Goal: Task Accomplishment & Management: Use online tool/utility

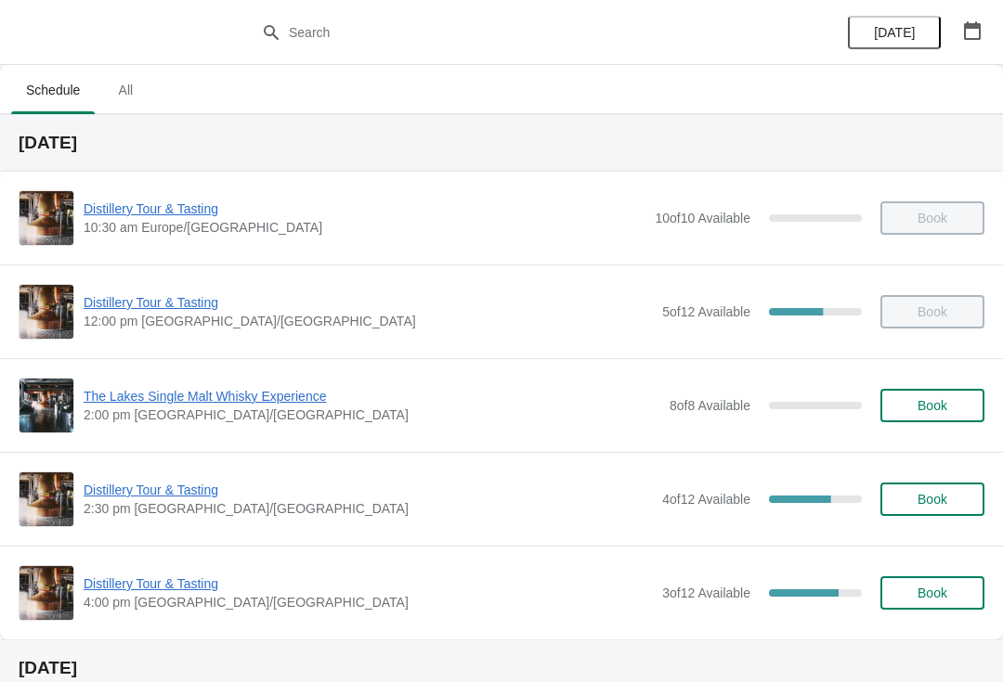
click at [179, 483] on span "Distillery Tour & Tasting" at bounding box center [368, 490] width 569 height 19
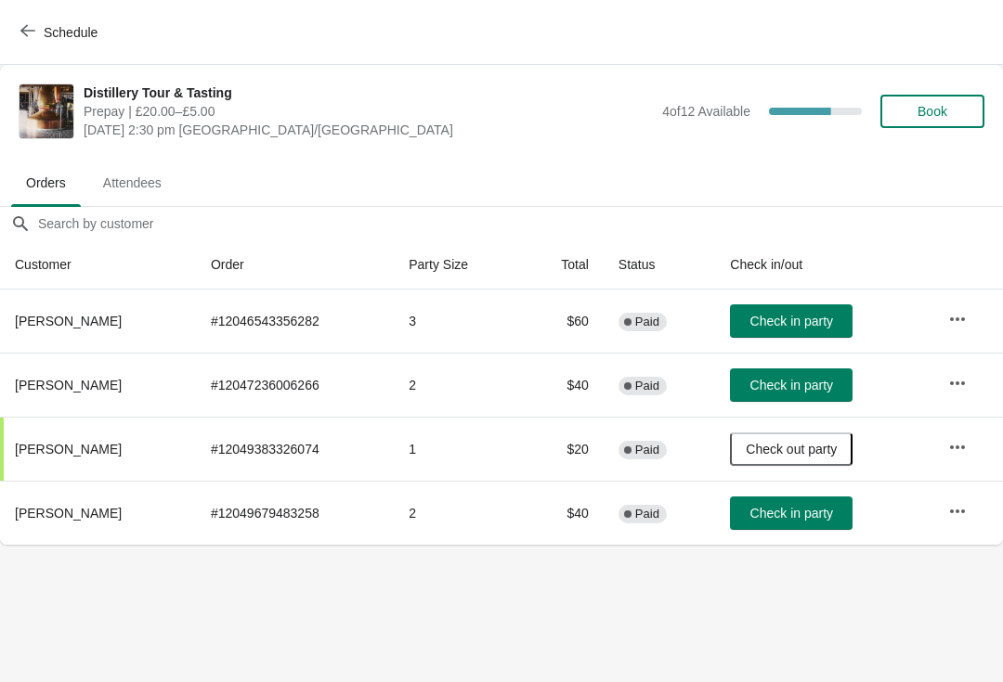
click at [969, 502] on button "button" at bounding box center [957, 511] width 33 height 33
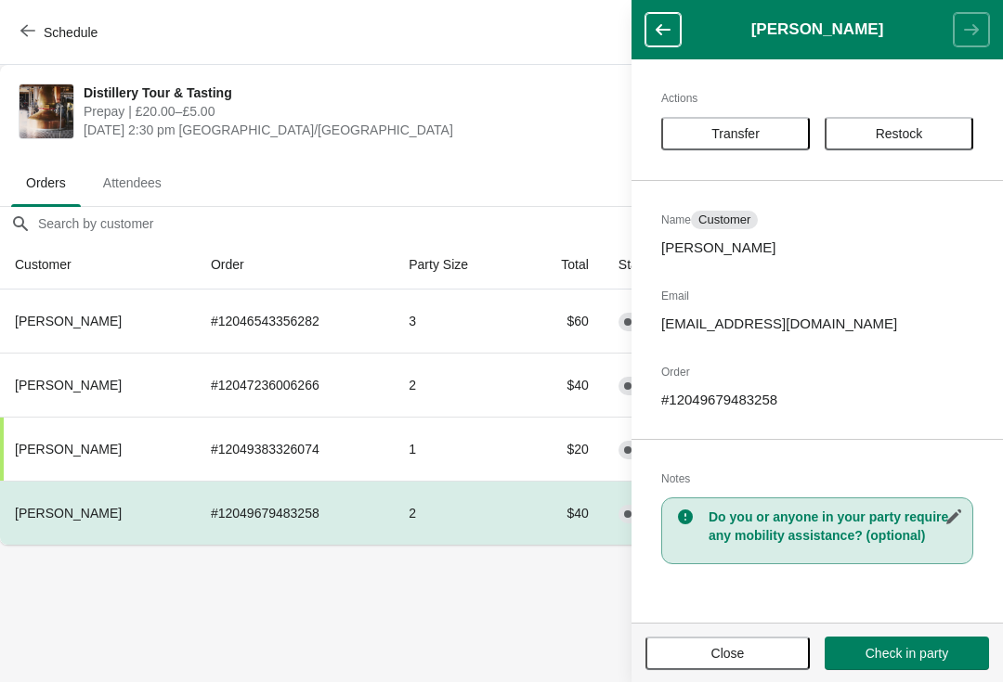
click at [738, 657] on span "Close" at bounding box center [727, 653] width 33 height 15
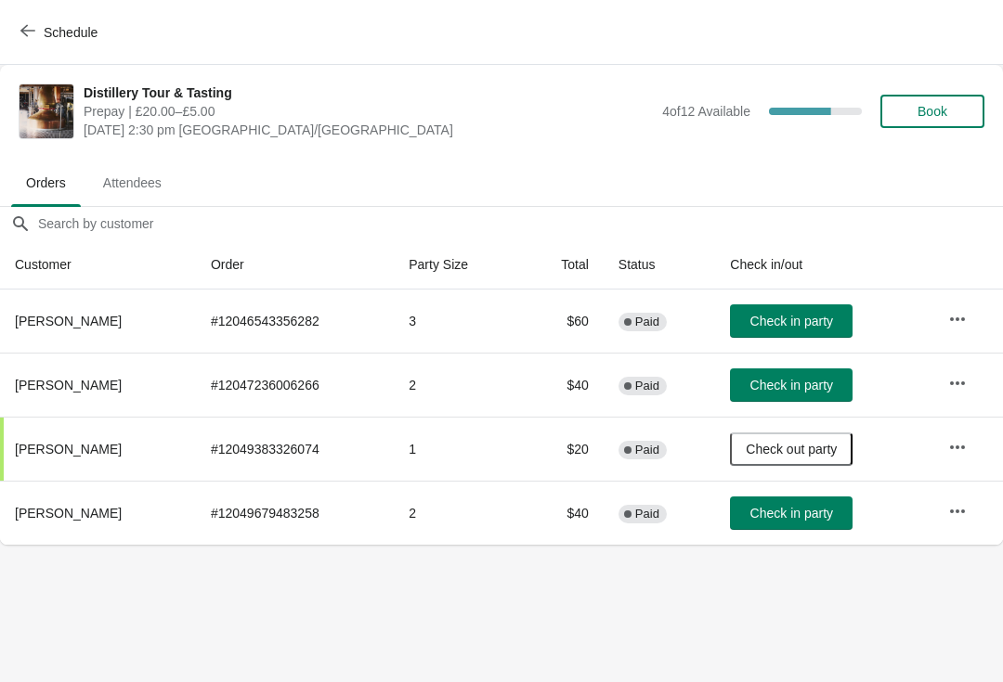
click at [968, 437] on button "button" at bounding box center [957, 447] width 33 height 33
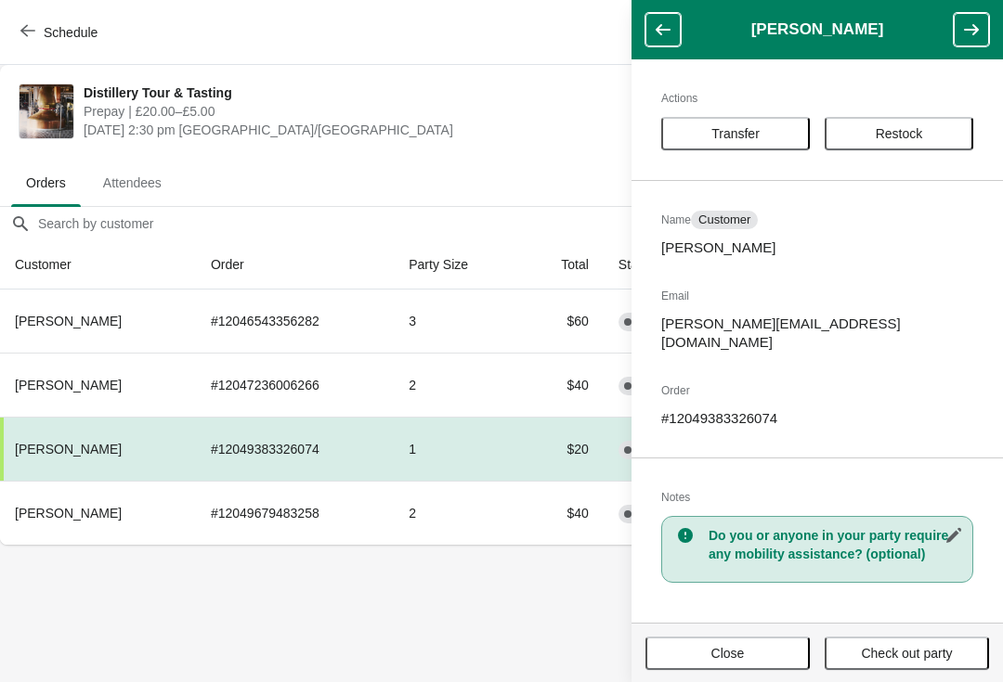
click at [742, 651] on span "Close" at bounding box center [727, 653] width 33 height 15
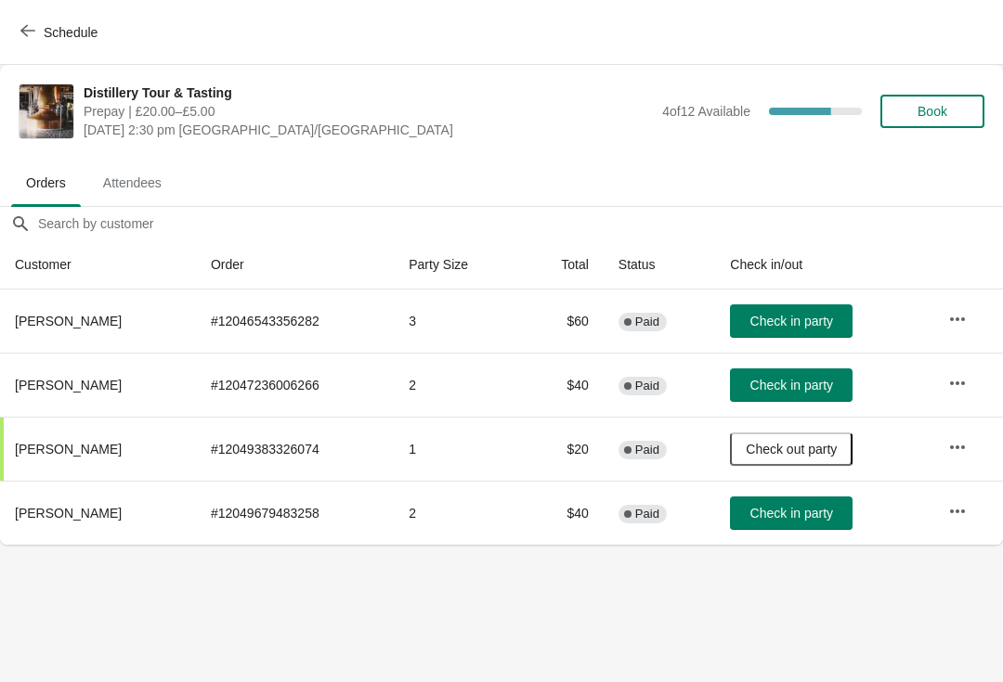
click at [980, 366] on td at bounding box center [968, 385] width 70 height 64
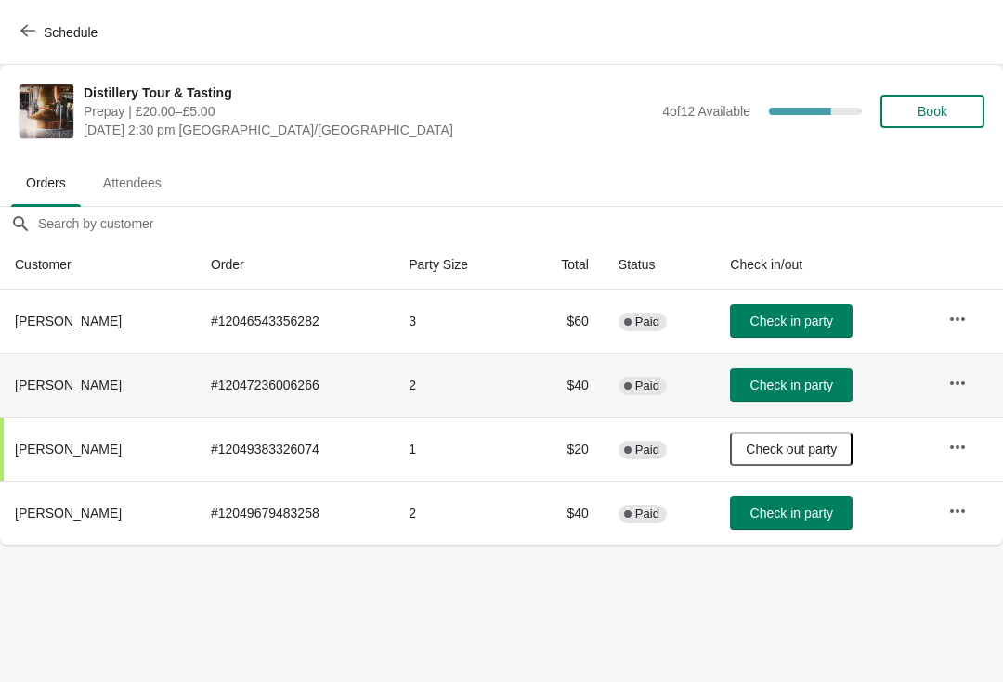
click at [962, 381] on icon "button" at bounding box center [957, 383] width 19 height 19
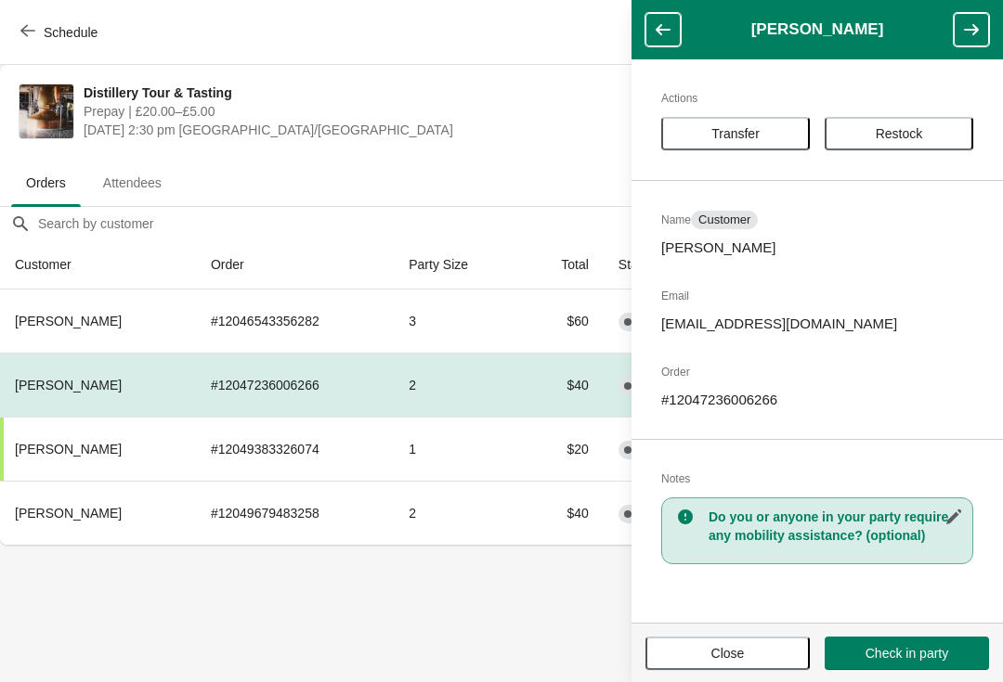
click at [734, 651] on span "Close" at bounding box center [727, 653] width 33 height 15
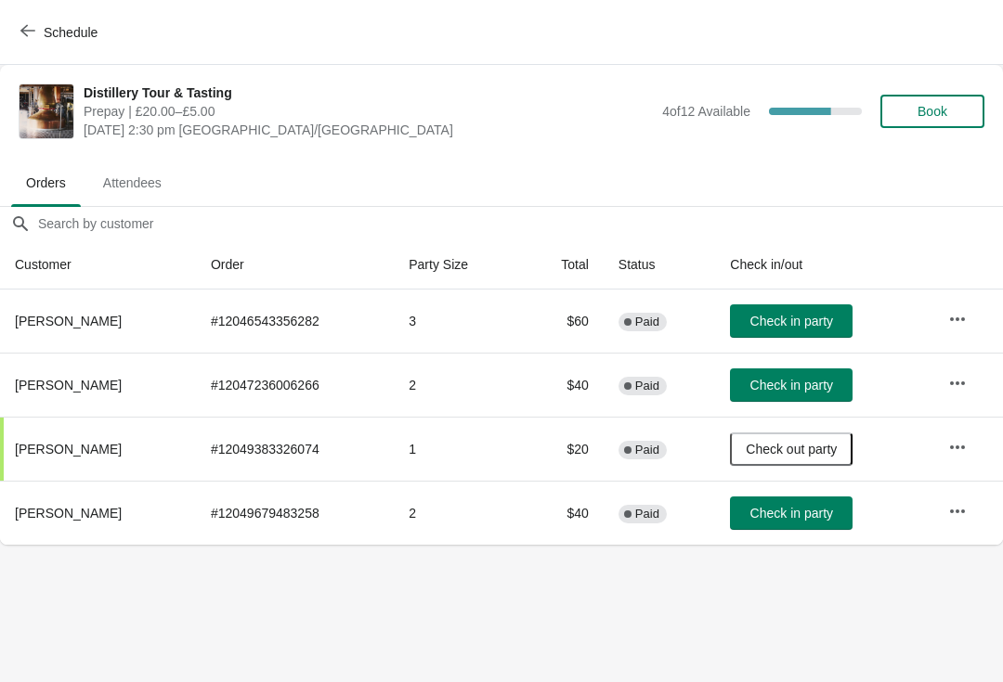
click at [950, 303] on button "button" at bounding box center [957, 319] width 33 height 33
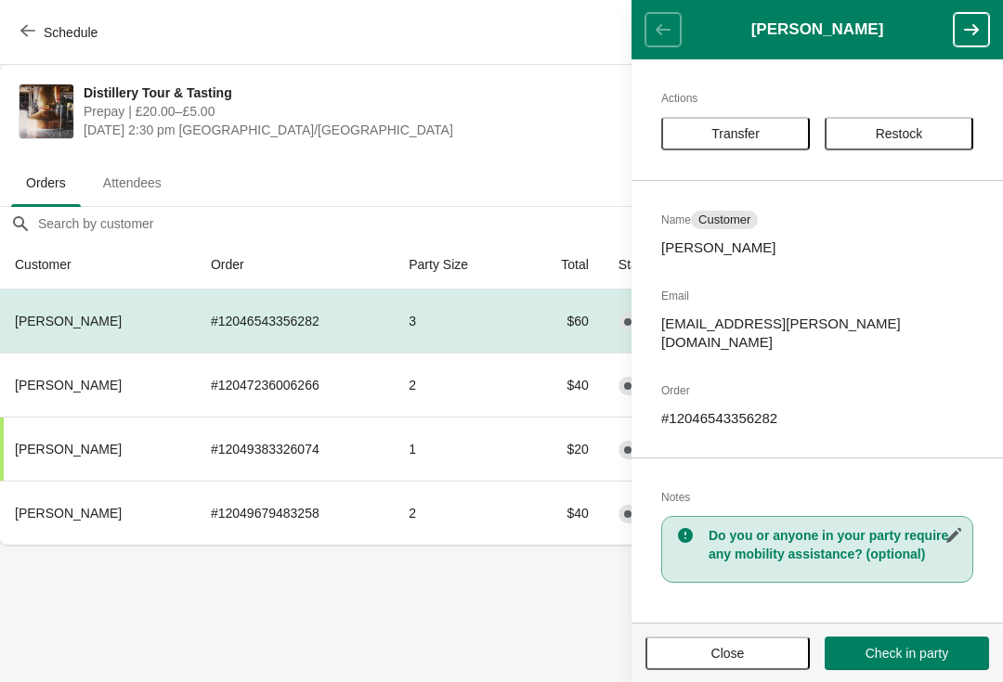
click at [692, 647] on span "Close" at bounding box center [727, 653] width 131 height 15
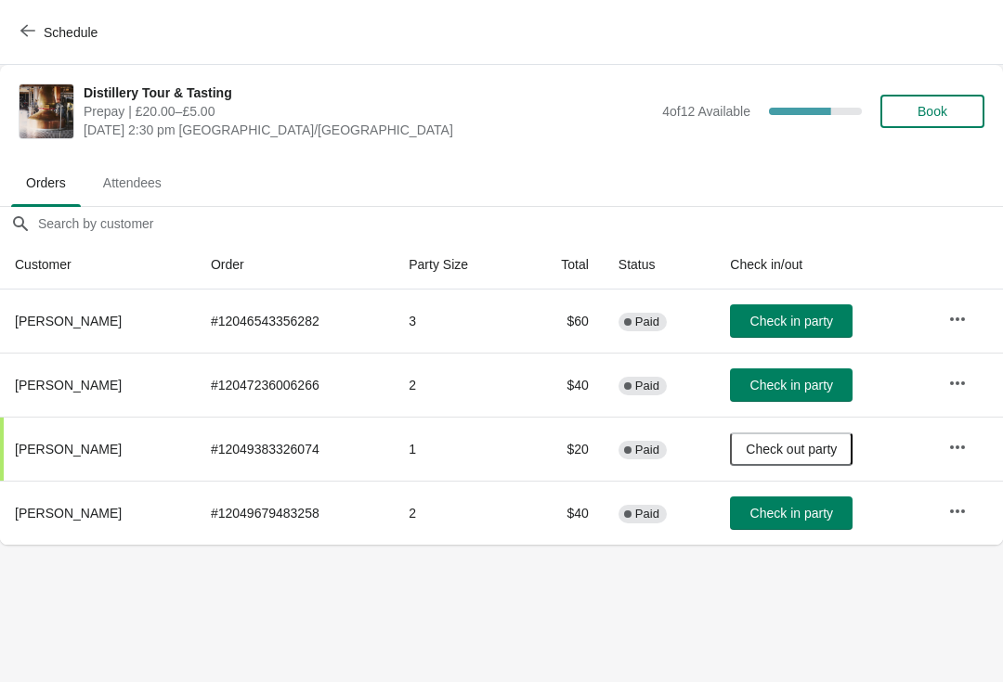
click at [965, 507] on icon "button" at bounding box center [957, 511] width 19 height 19
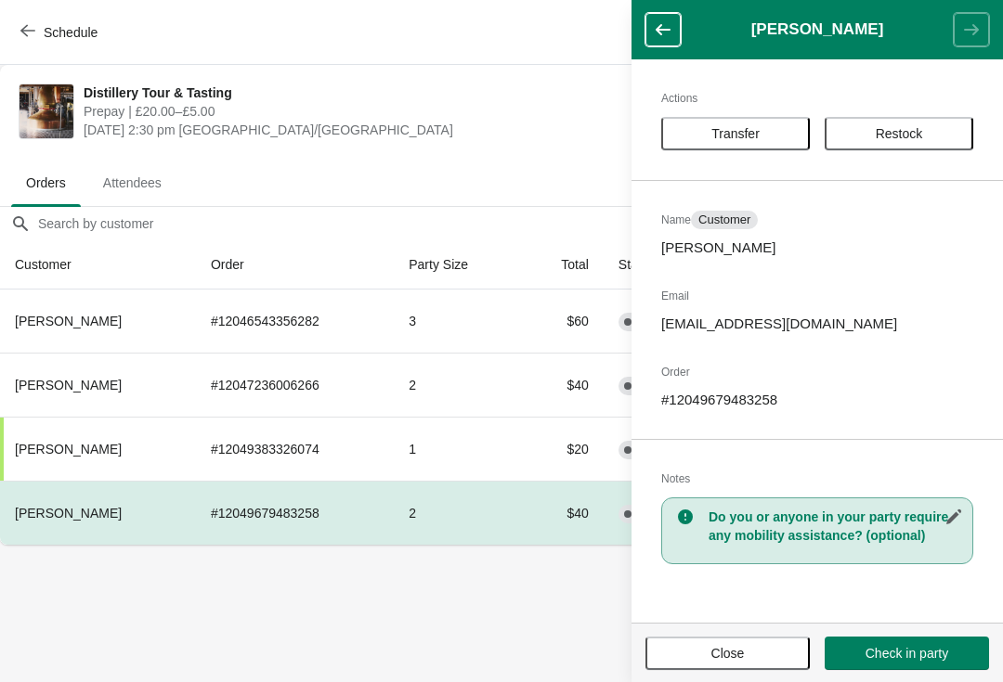
click at [767, 654] on span "Close" at bounding box center [727, 653] width 131 height 15
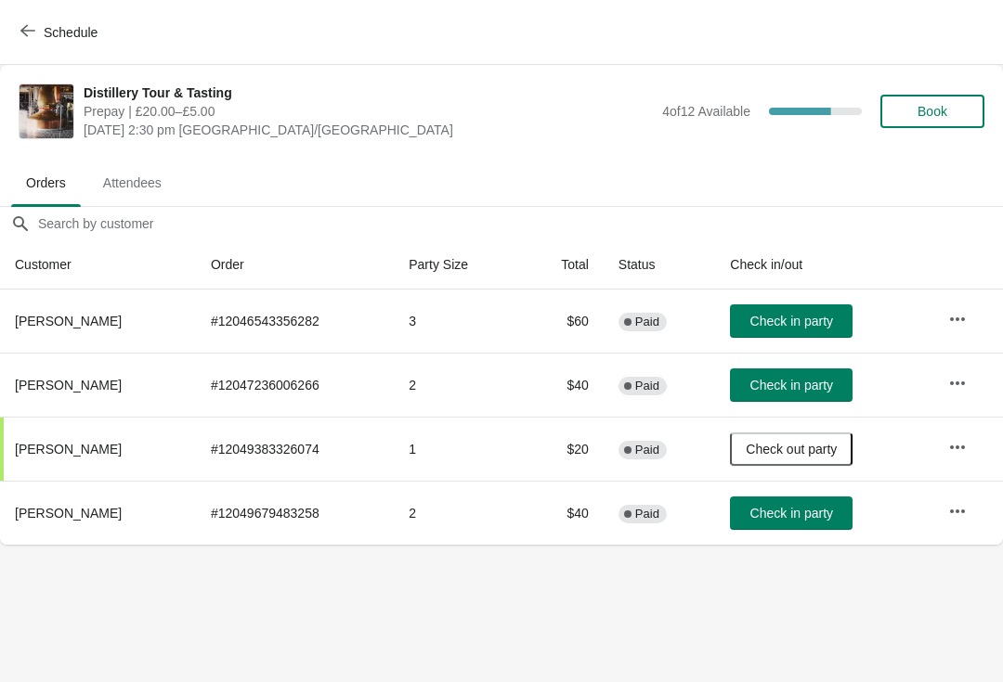
click at [961, 443] on icon "button" at bounding box center [957, 447] width 19 height 19
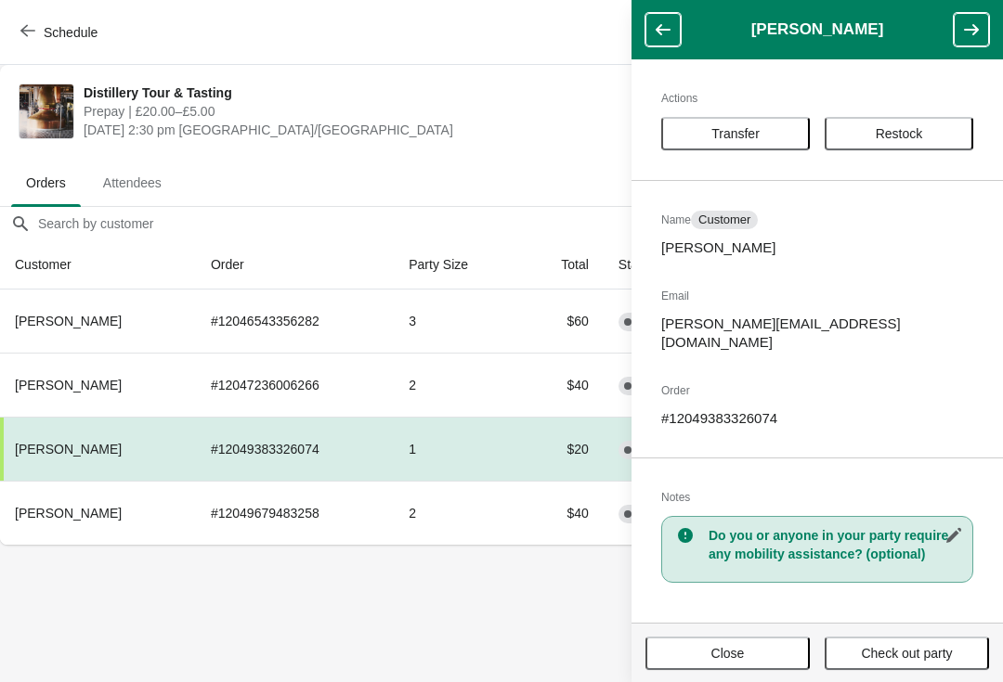
click at [759, 667] on button "Close" at bounding box center [727, 653] width 164 height 33
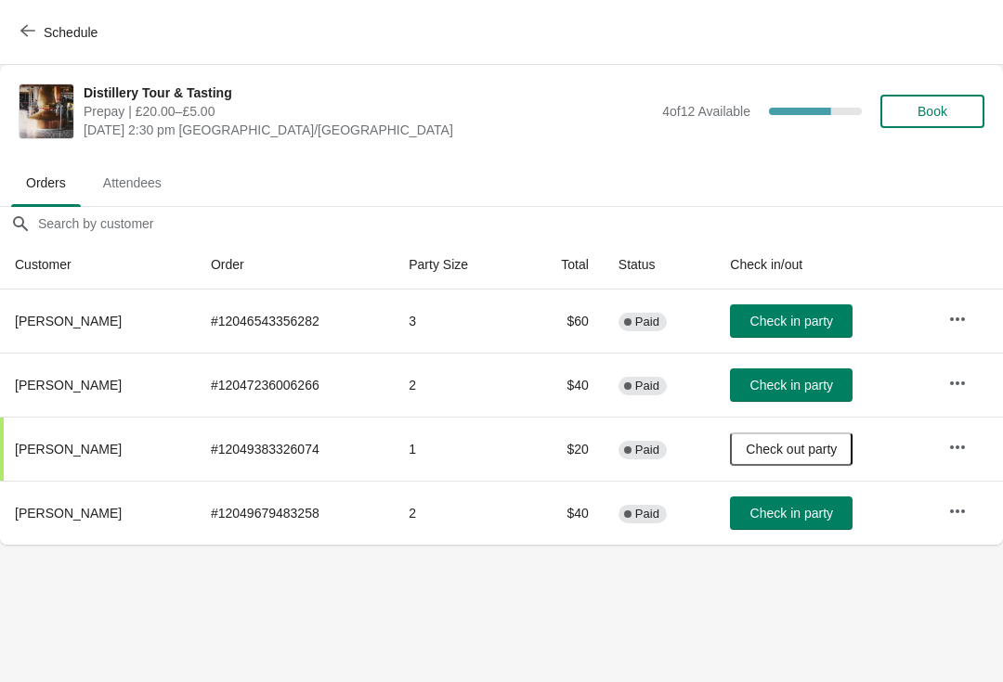
click at [966, 310] on icon "button" at bounding box center [957, 319] width 19 height 19
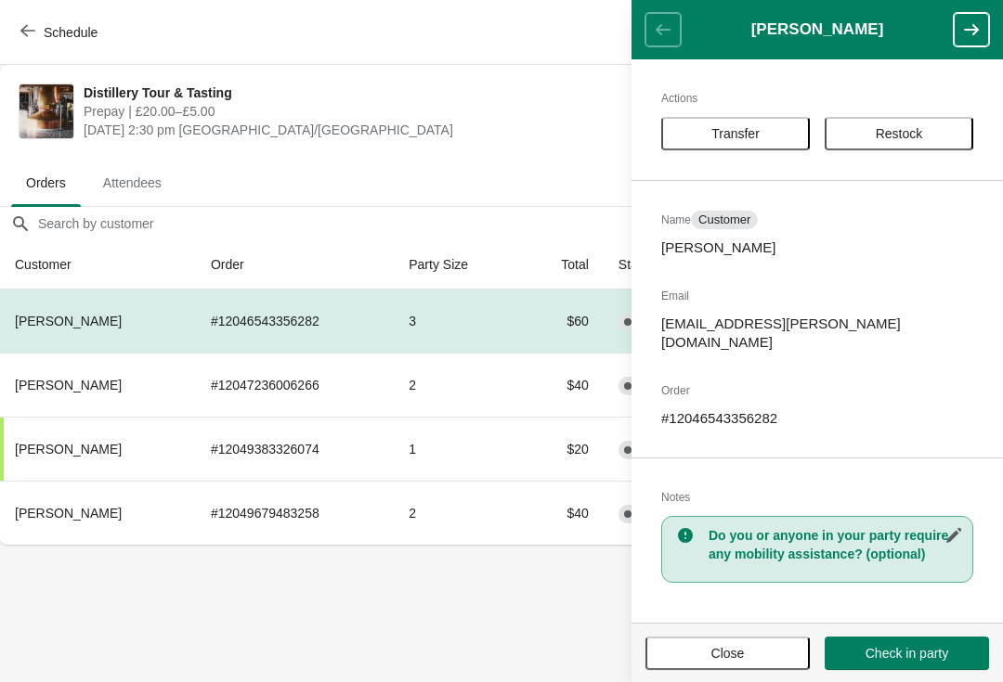
click at [731, 668] on button "Close" at bounding box center [727, 653] width 164 height 33
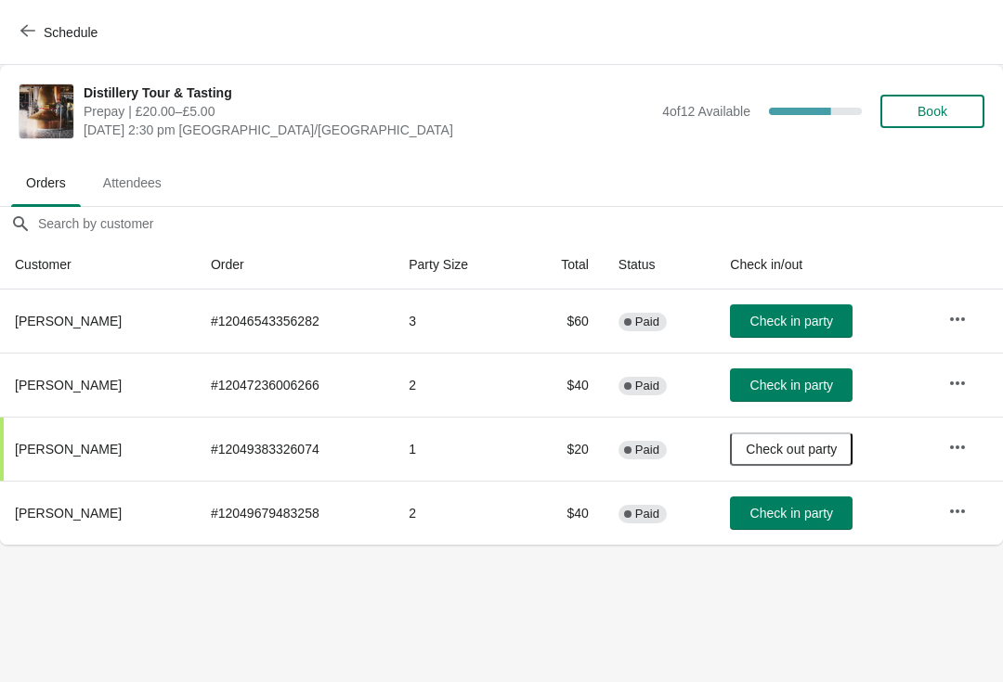
click at [952, 370] on button "button" at bounding box center [957, 383] width 33 height 33
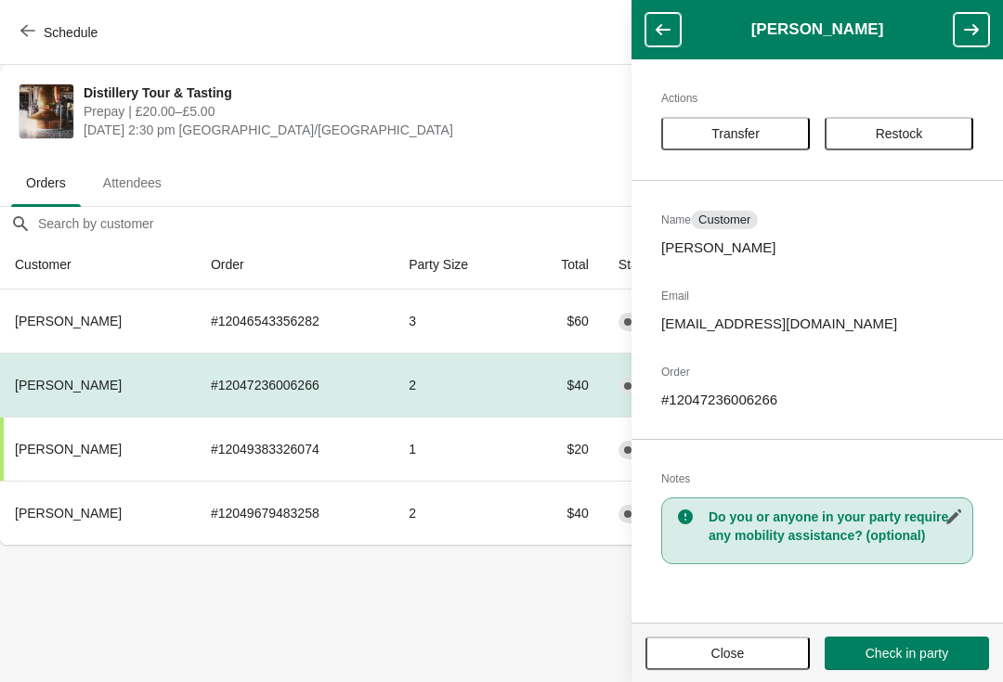
click at [690, 650] on span "Close" at bounding box center [727, 653] width 131 height 15
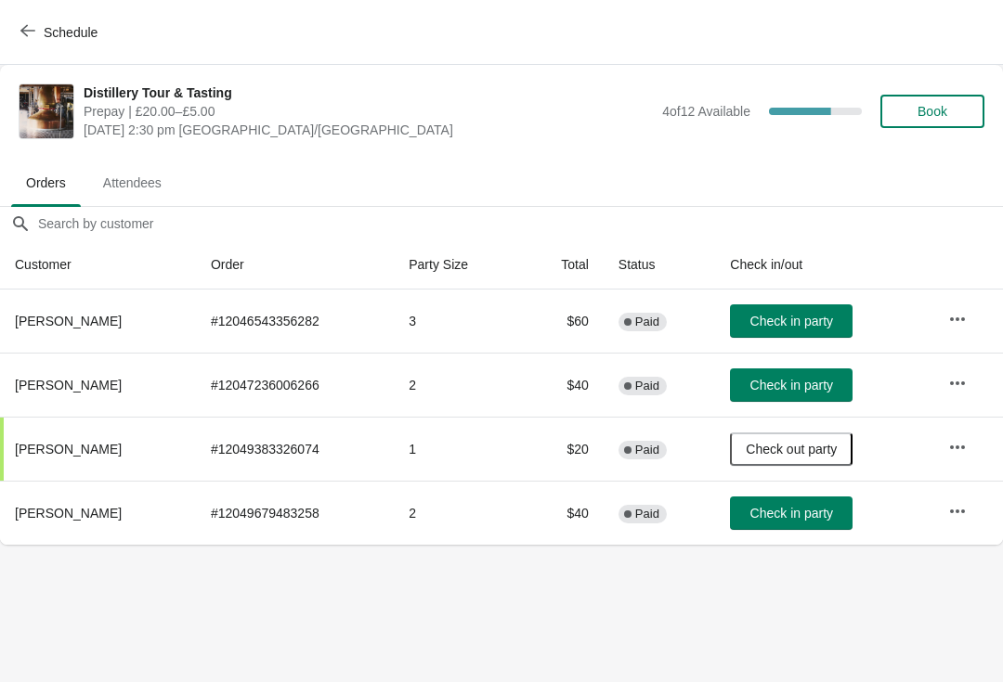
click at [37, 22] on button "Schedule" at bounding box center [60, 32] width 103 height 33
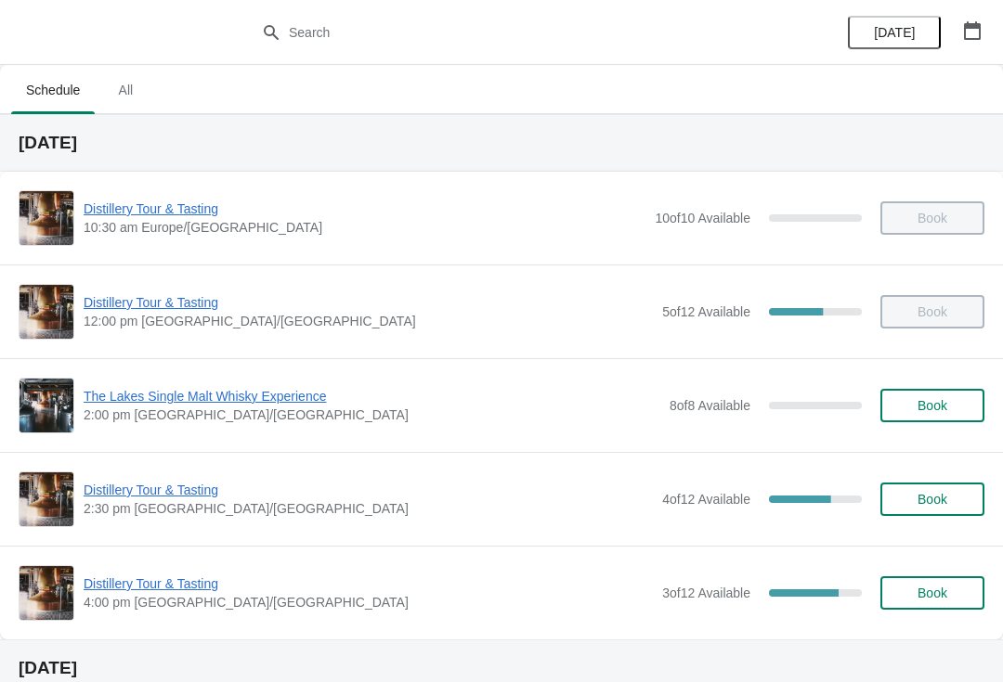
click at [214, 482] on span "Distillery Tour & Tasting" at bounding box center [368, 490] width 569 height 19
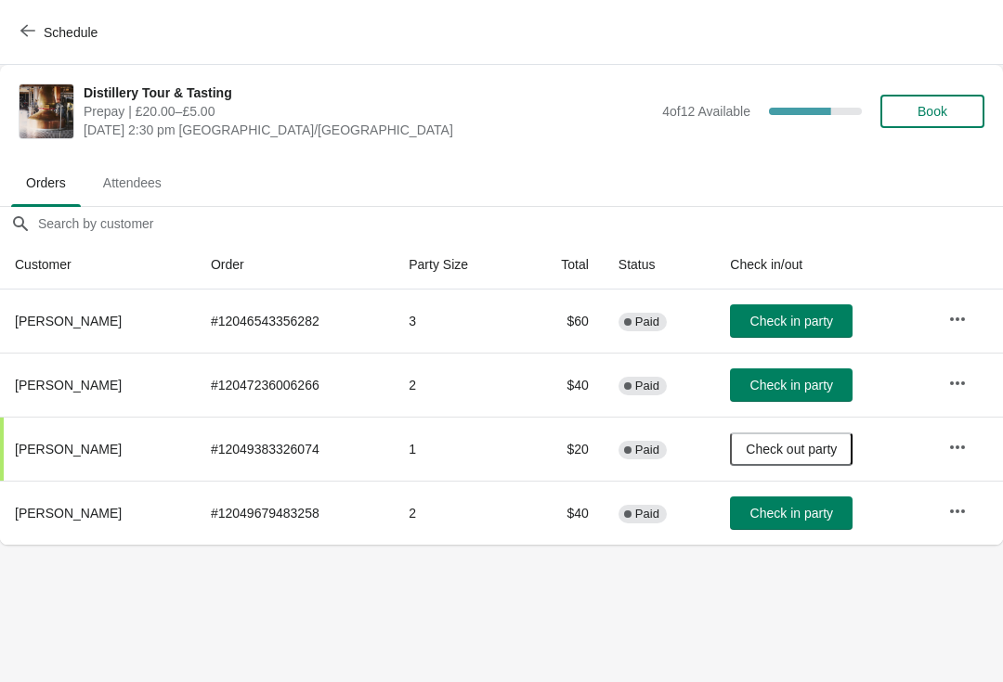
click at [796, 383] on span "Check in party" at bounding box center [791, 385] width 83 height 15
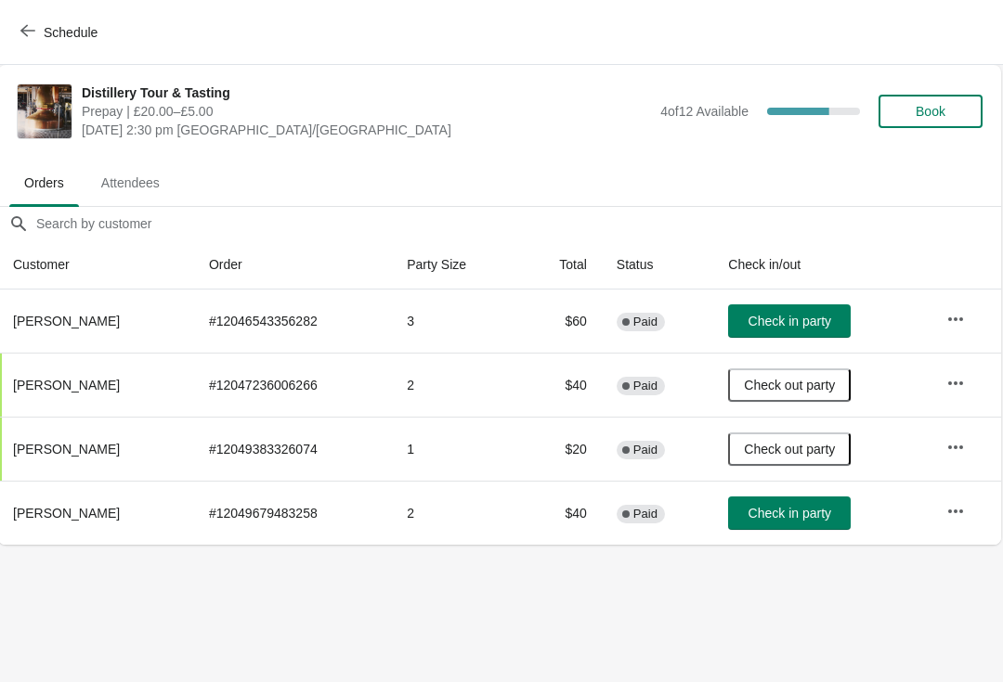
scroll to position [0, 1]
click at [941, 507] on button "button" at bounding box center [956, 511] width 33 height 33
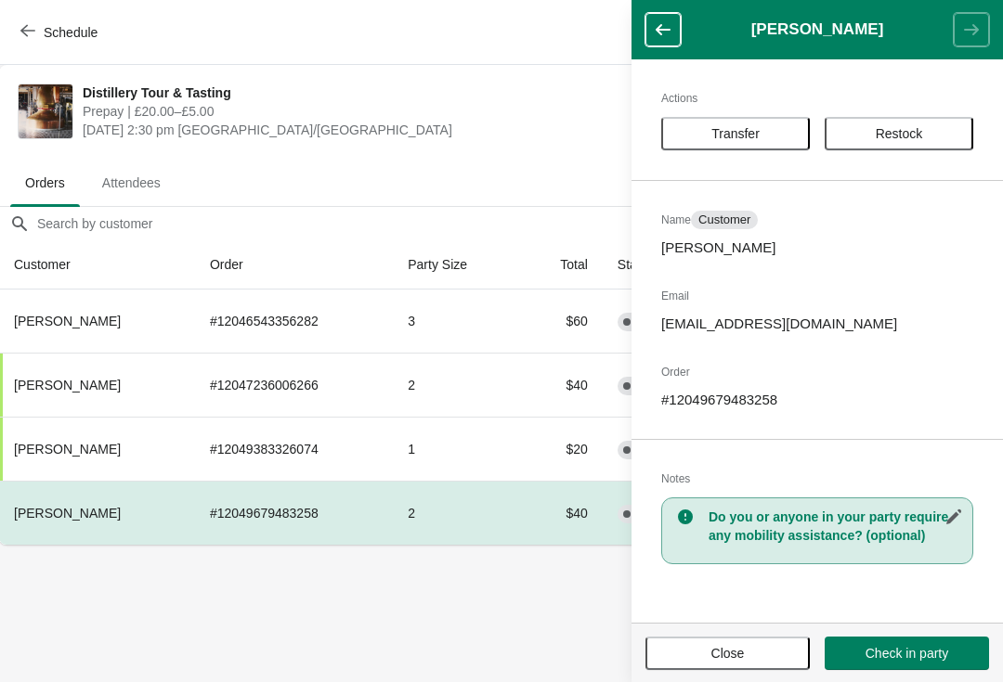
click at [713, 649] on span "Close" at bounding box center [727, 653] width 33 height 15
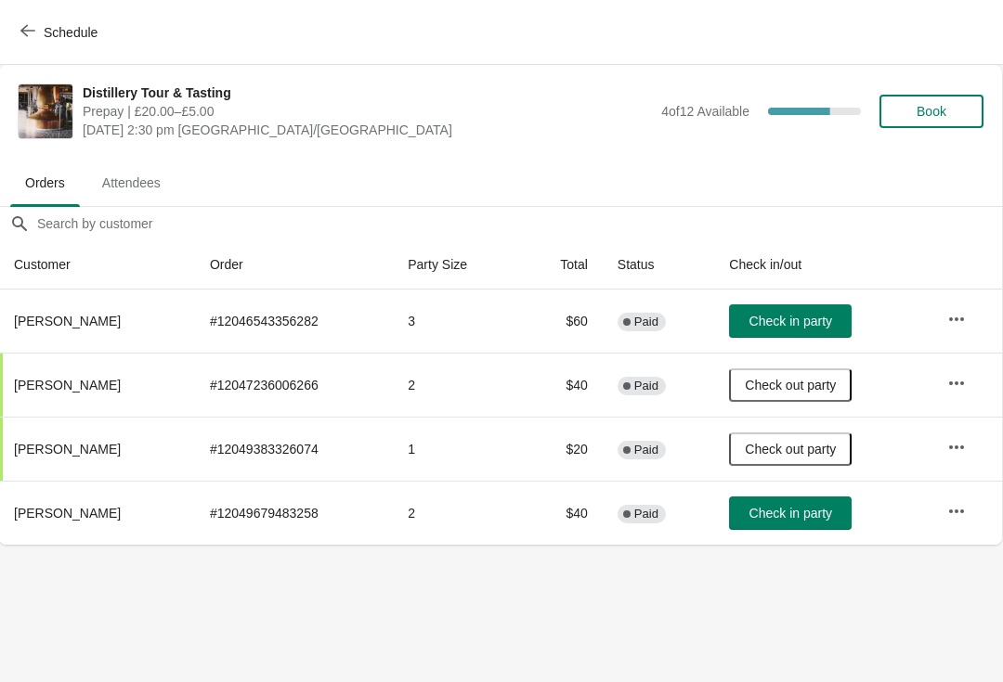
click at [35, 31] on span "Schedule" at bounding box center [60, 32] width 73 height 18
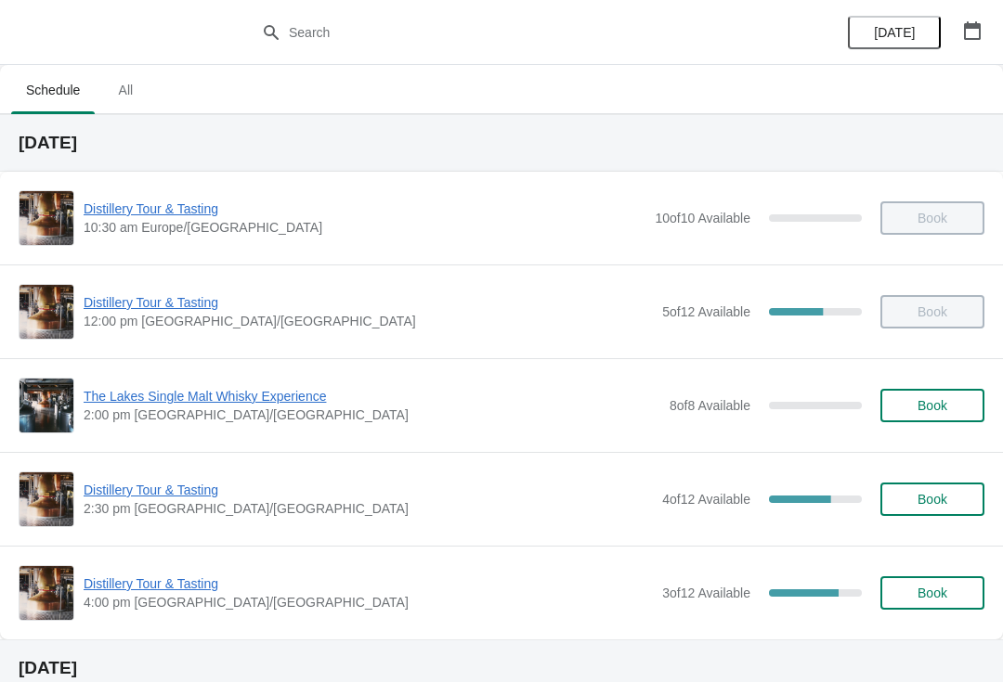
click at [148, 585] on span "Distillery Tour & Tasting" at bounding box center [368, 584] width 569 height 19
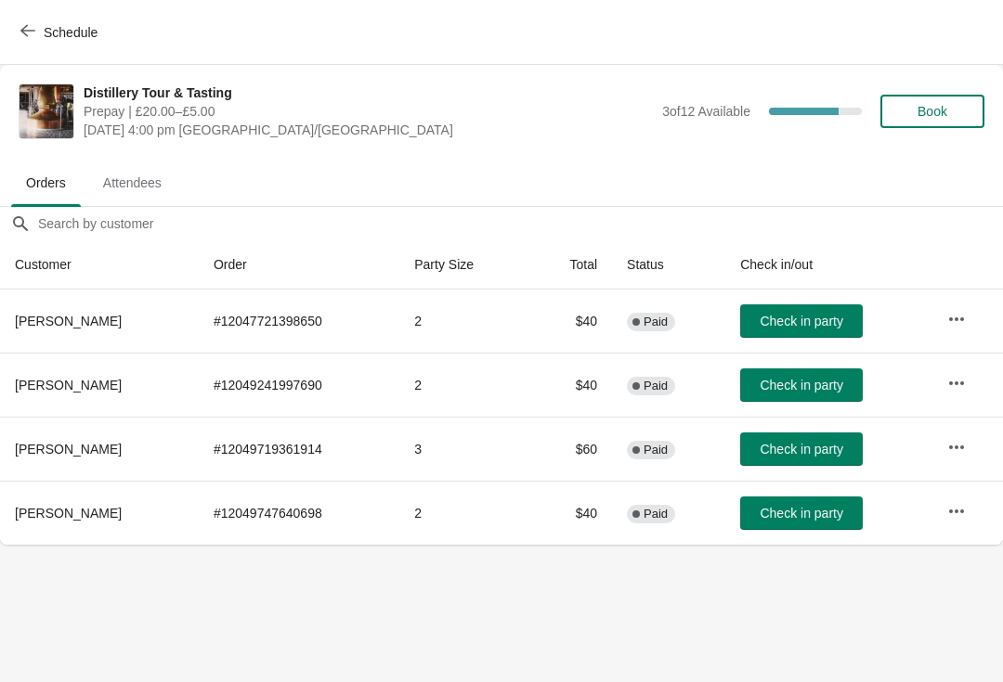
click at [33, 32] on icon "button" at bounding box center [27, 30] width 15 height 15
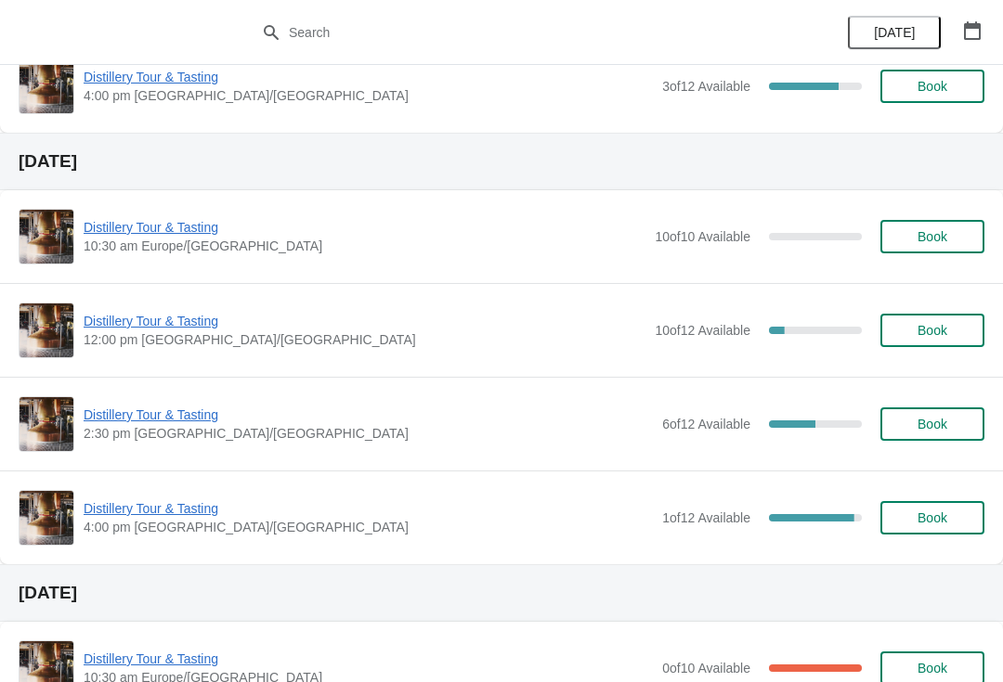
scroll to position [508, 0]
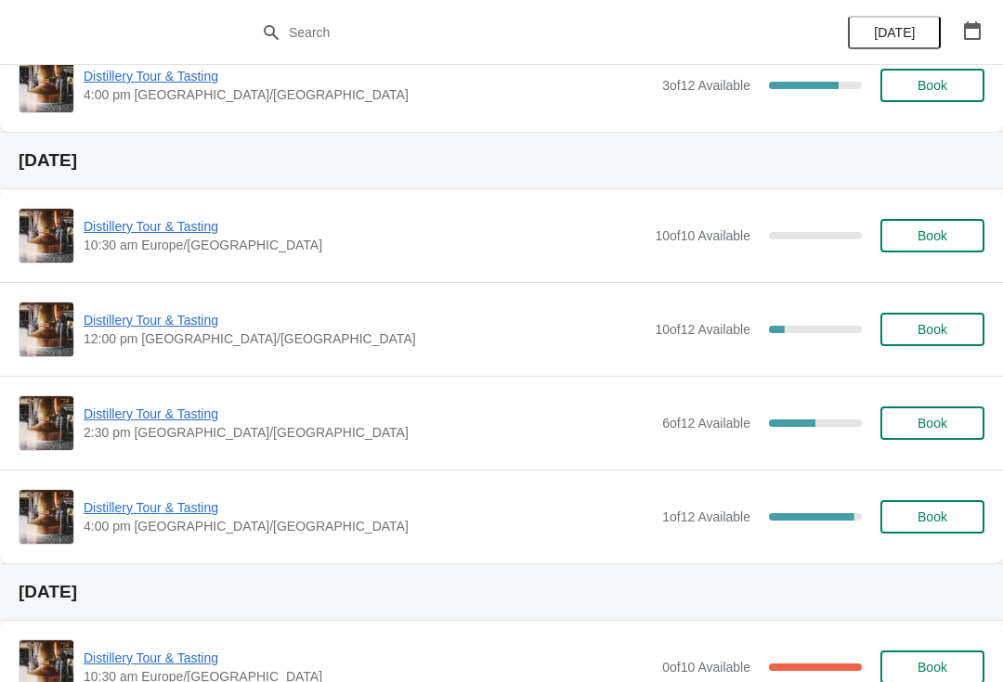
click at [211, 414] on span "Distillery Tour & Tasting" at bounding box center [368, 414] width 569 height 19
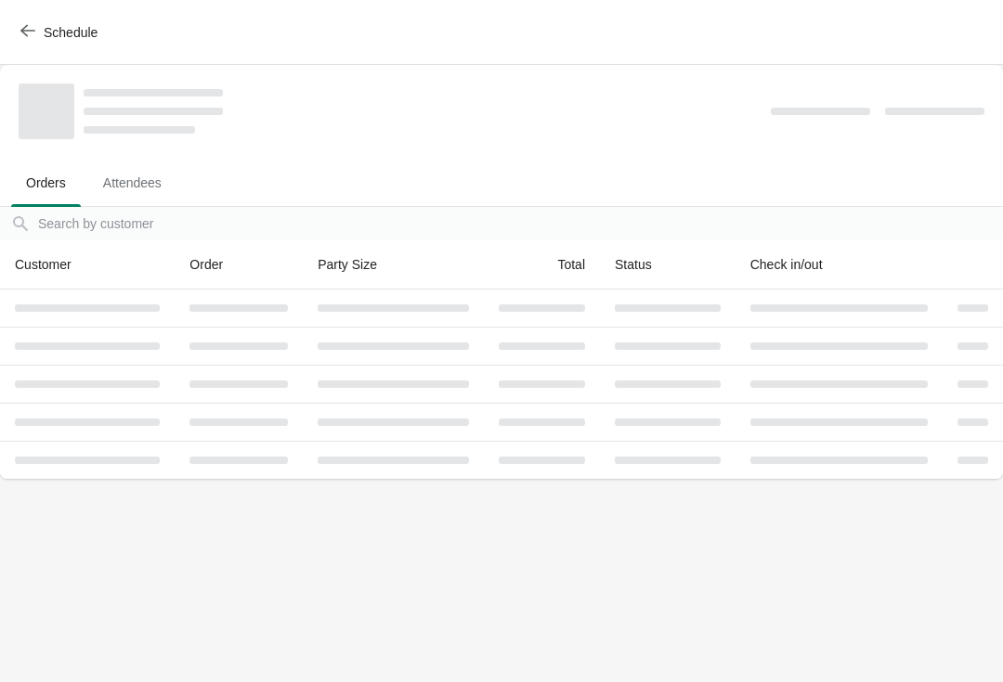
scroll to position [0, 0]
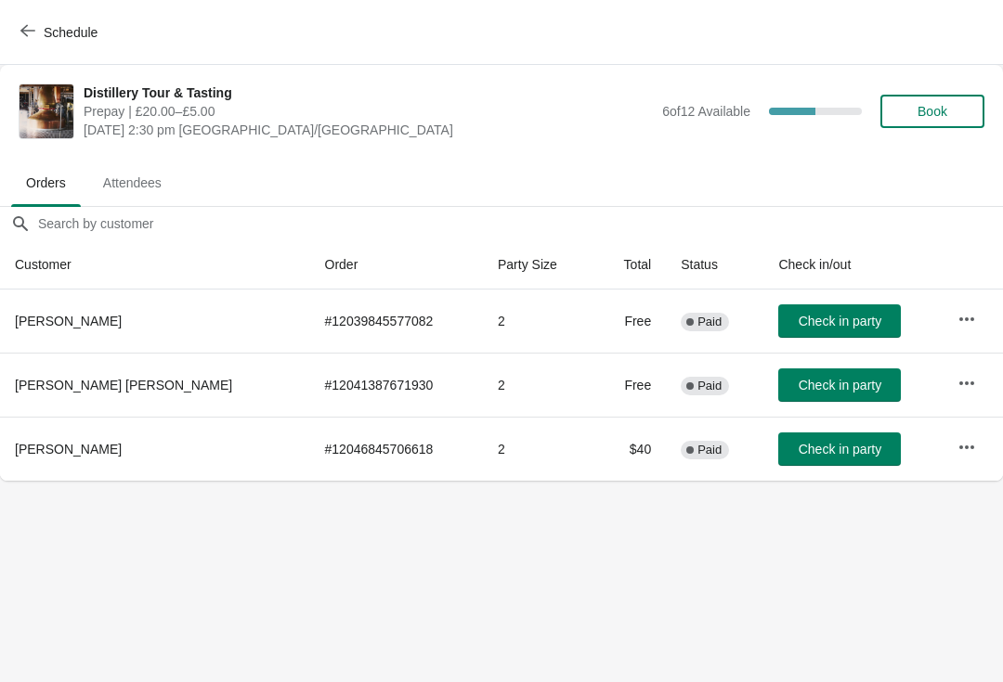
click at [962, 385] on icon "button" at bounding box center [966, 383] width 19 height 19
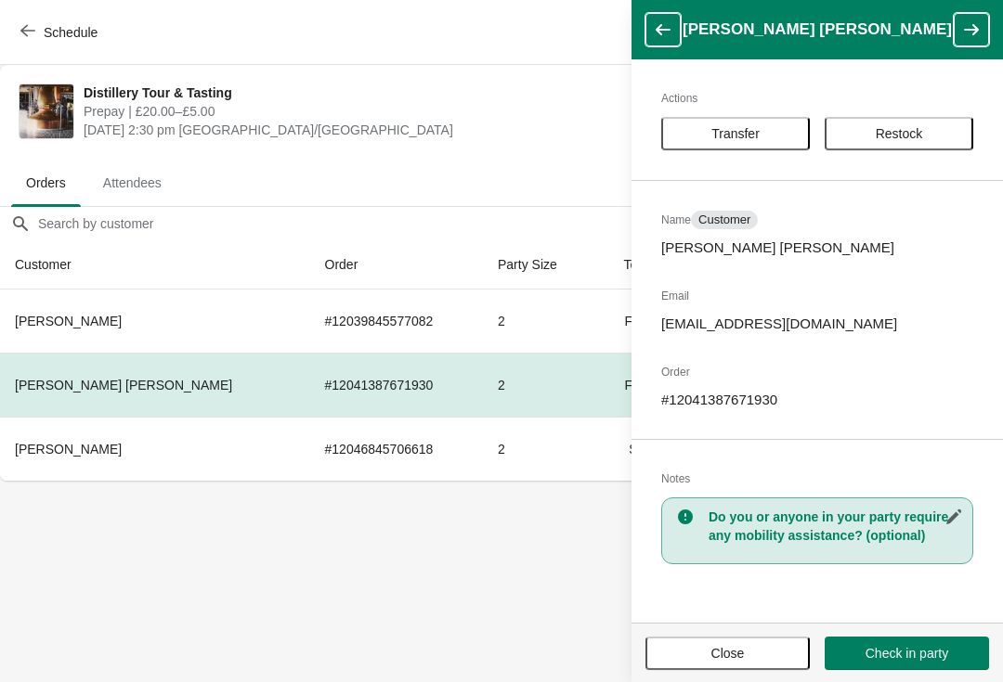
click at [743, 136] on span "Transfer" at bounding box center [735, 133] width 48 height 15
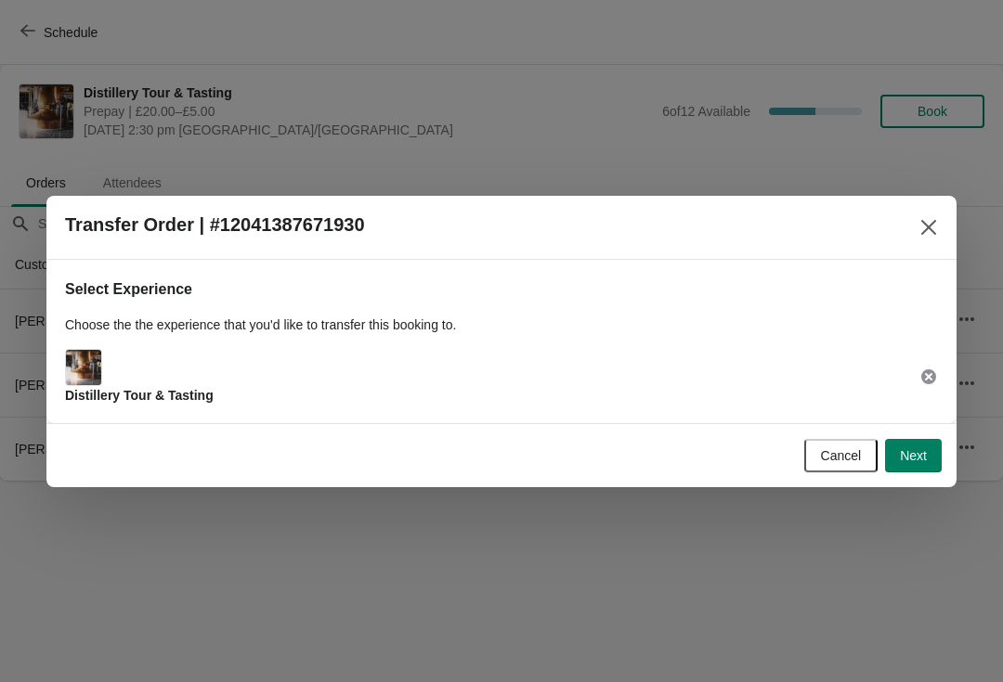
click at [924, 461] on span "Next" at bounding box center [913, 455] width 27 height 15
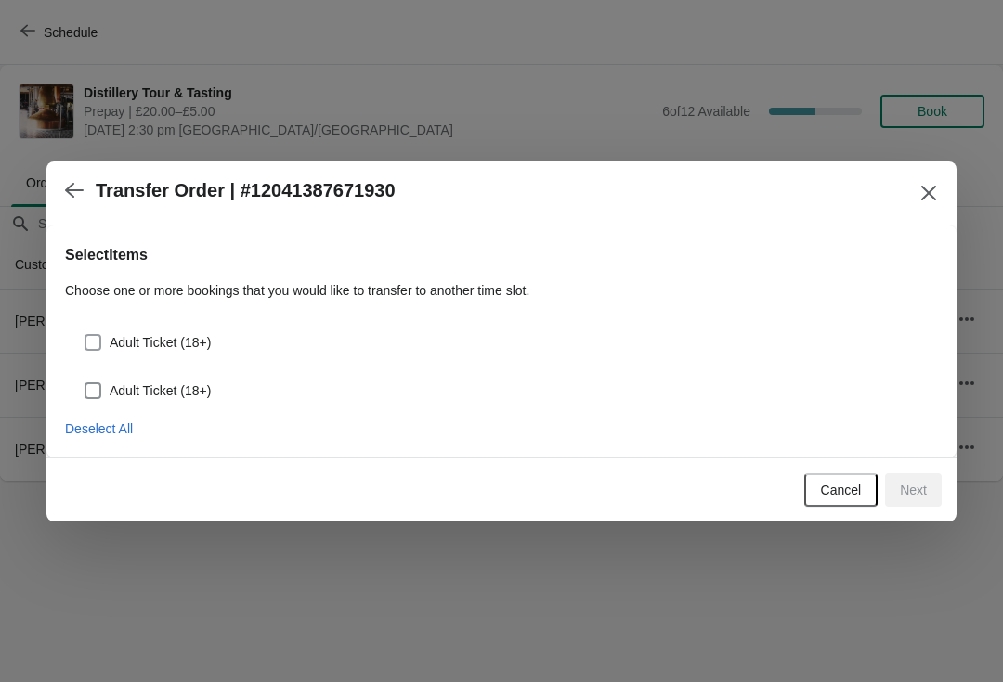
click at [89, 345] on span at bounding box center [92, 342] width 17 height 17
click at [85, 335] on input "Adult Ticket (18+)" at bounding box center [84, 334] width 1 height 1
checkbox input "true"
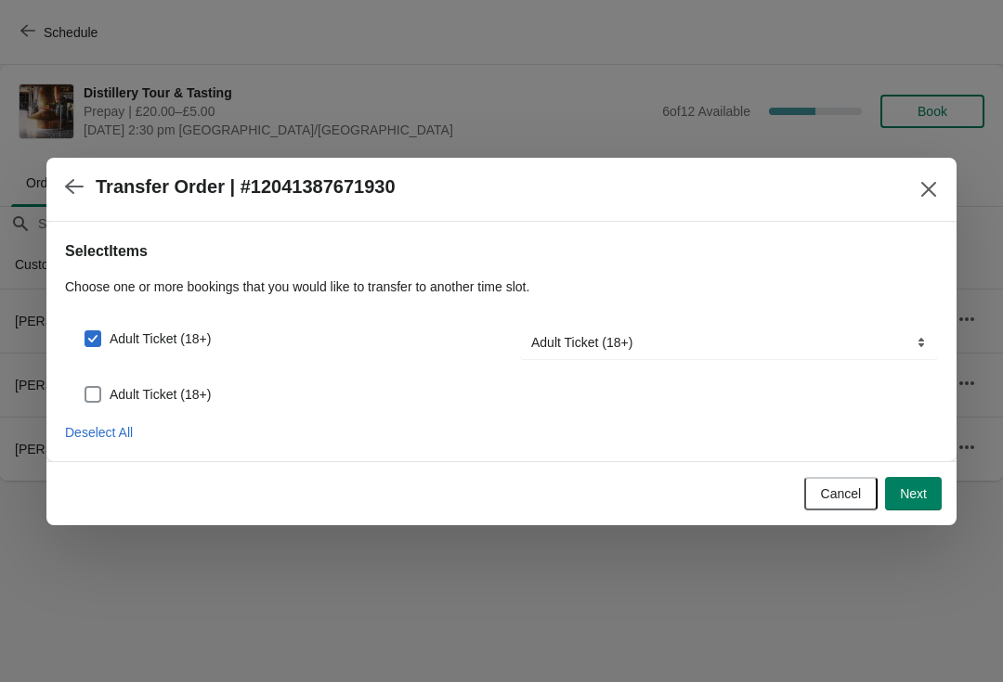
click at [100, 397] on span at bounding box center [92, 394] width 17 height 17
click at [85, 387] on input "Adult Ticket (18+)" at bounding box center [84, 386] width 1 height 1
checkbox input "true"
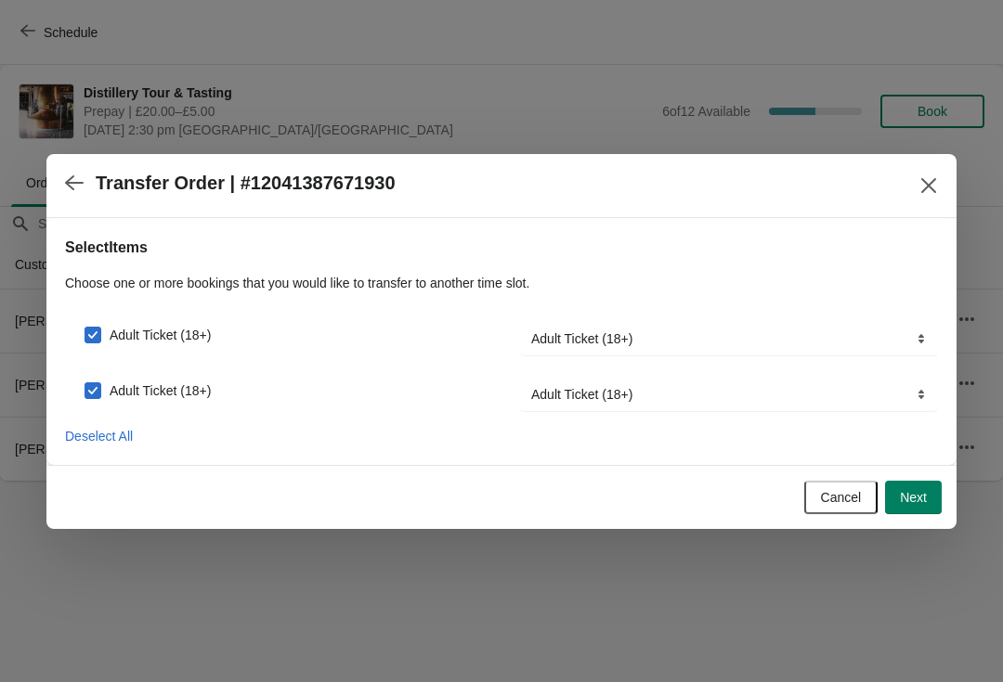
click at [911, 492] on span "Next" at bounding box center [913, 497] width 27 height 15
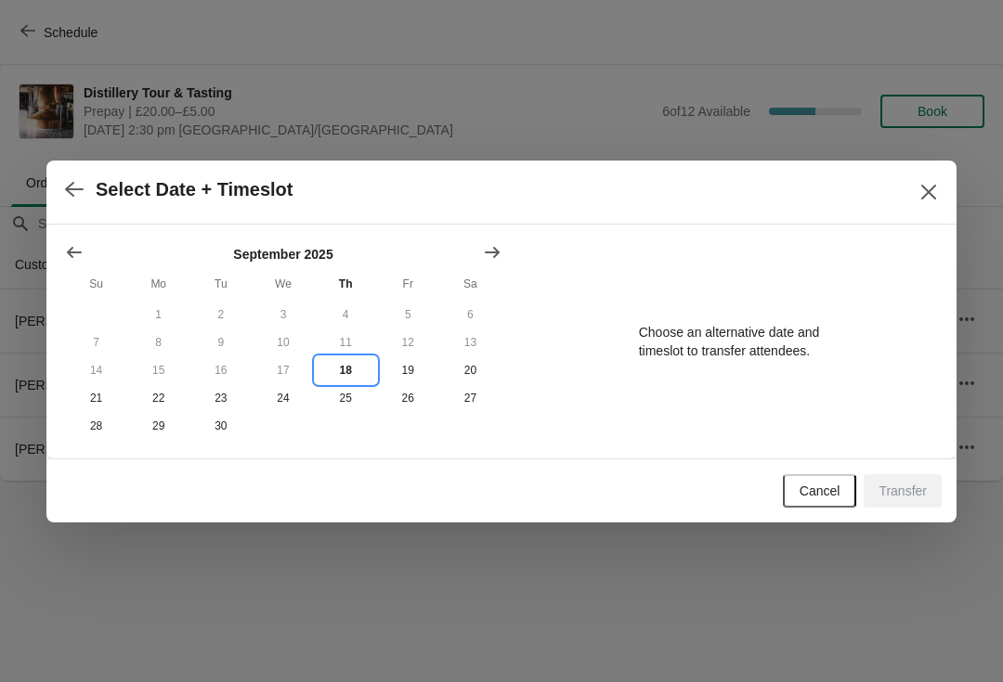
click at [339, 376] on button "18" at bounding box center [346, 371] width 62 height 28
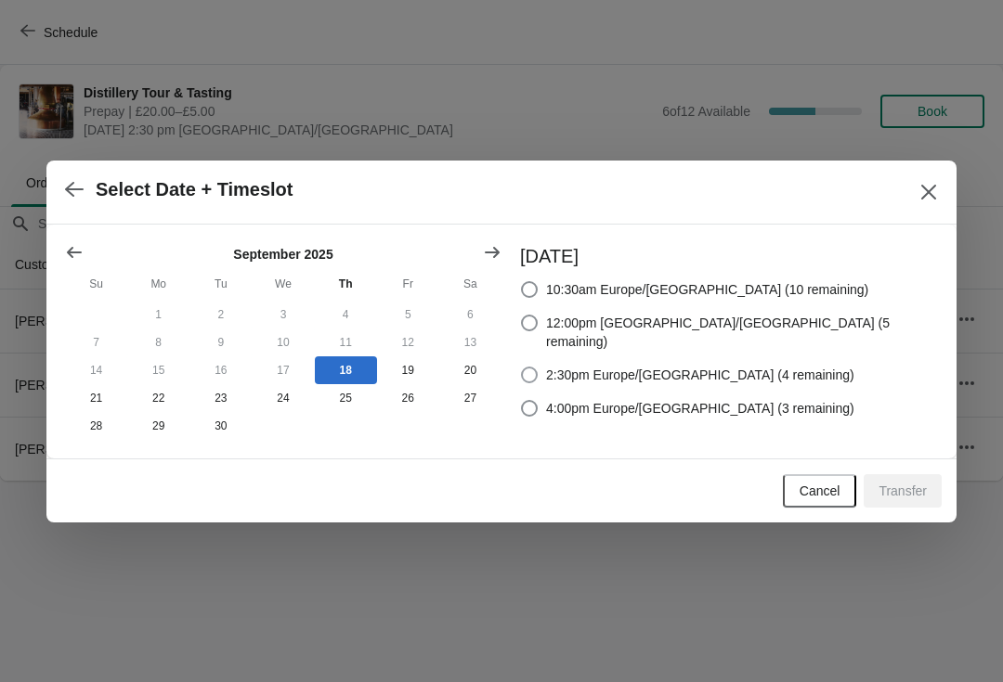
click at [617, 366] on label "2:30pm Europe/London (4 remaining)" at bounding box center [687, 375] width 334 height 26
click at [522, 367] on input "2:30pm Europe/London (4 remaining)" at bounding box center [521, 367] width 1 height 1
radio input "true"
click at [898, 496] on span "Transfer" at bounding box center [902, 491] width 48 height 15
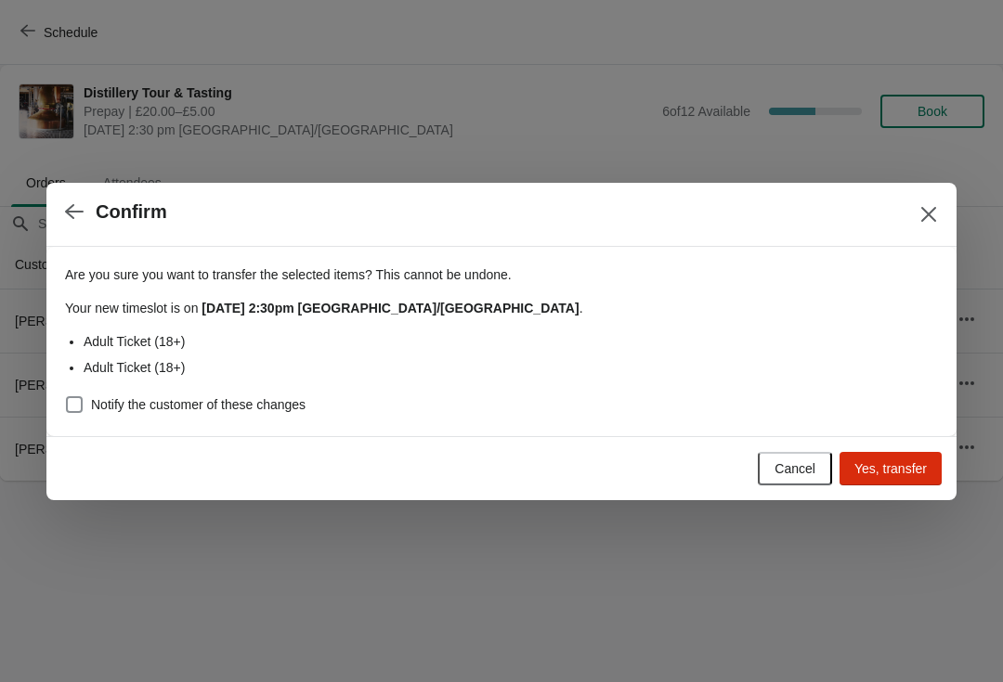
click at [885, 466] on span "Yes, transfer" at bounding box center [890, 468] width 72 height 15
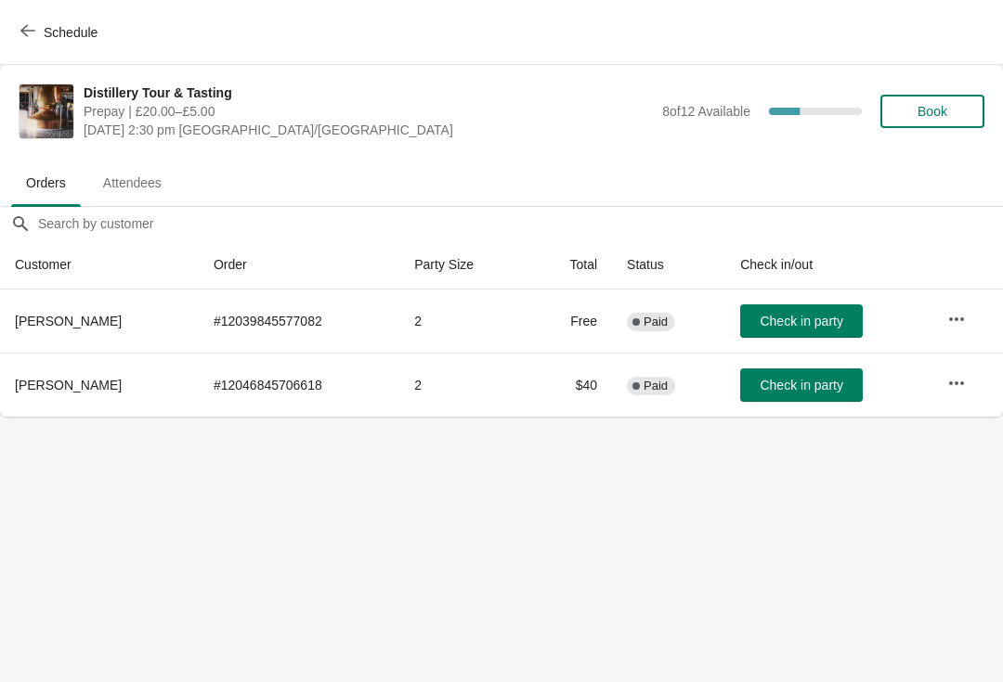
click at [46, 29] on span "Schedule" at bounding box center [71, 32] width 54 height 15
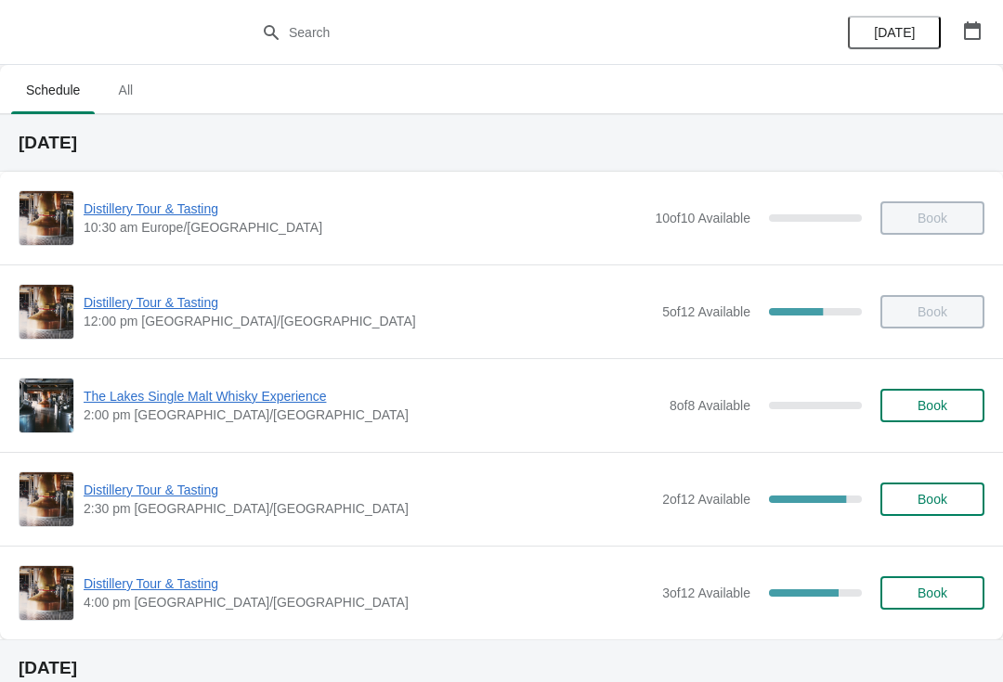
click at [174, 492] on span "Distillery Tour & Tasting" at bounding box center [368, 490] width 569 height 19
click at [164, 402] on span "The Lakes Single Malt Whisky Experience" at bounding box center [372, 396] width 577 height 19
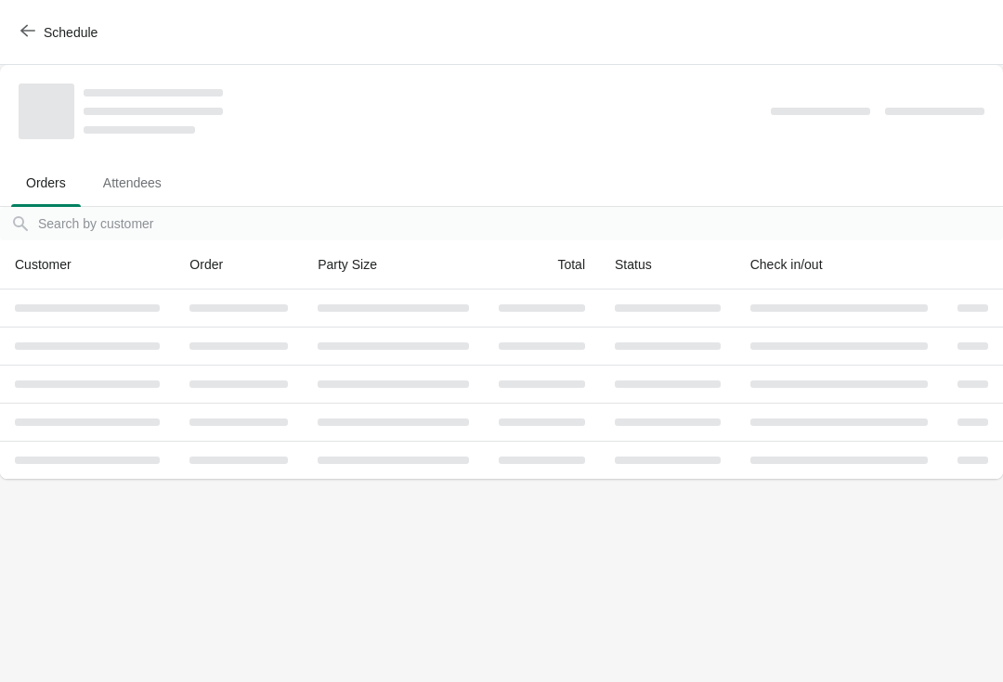
click at [32, 43] on button "Schedule" at bounding box center [60, 32] width 103 height 33
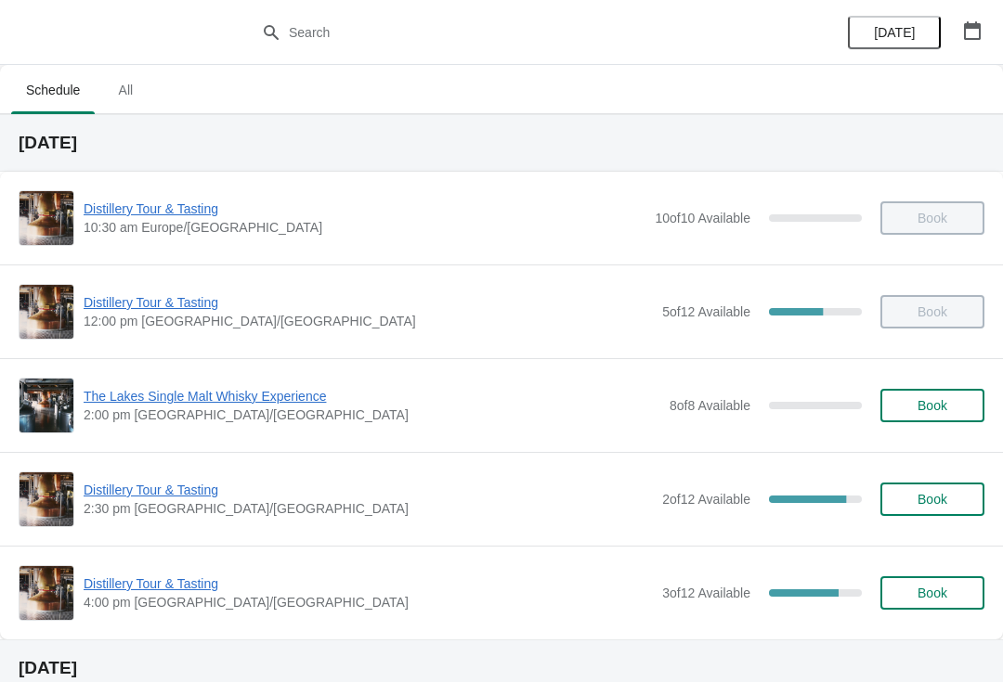
click at [164, 490] on span "Distillery Tour & Tasting" at bounding box center [368, 490] width 569 height 19
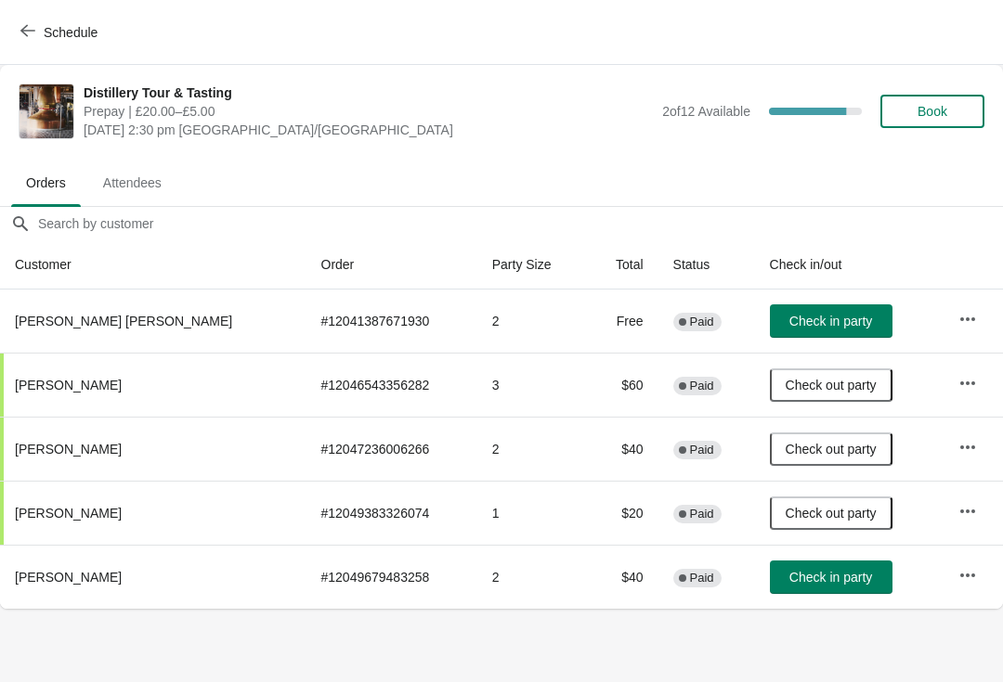
click at [794, 573] on span "Check in party" at bounding box center [830, 577] width 83 height 15
click at [796, 317] on span "Check in party" at bounding box center [830, 321] width 83 height 15
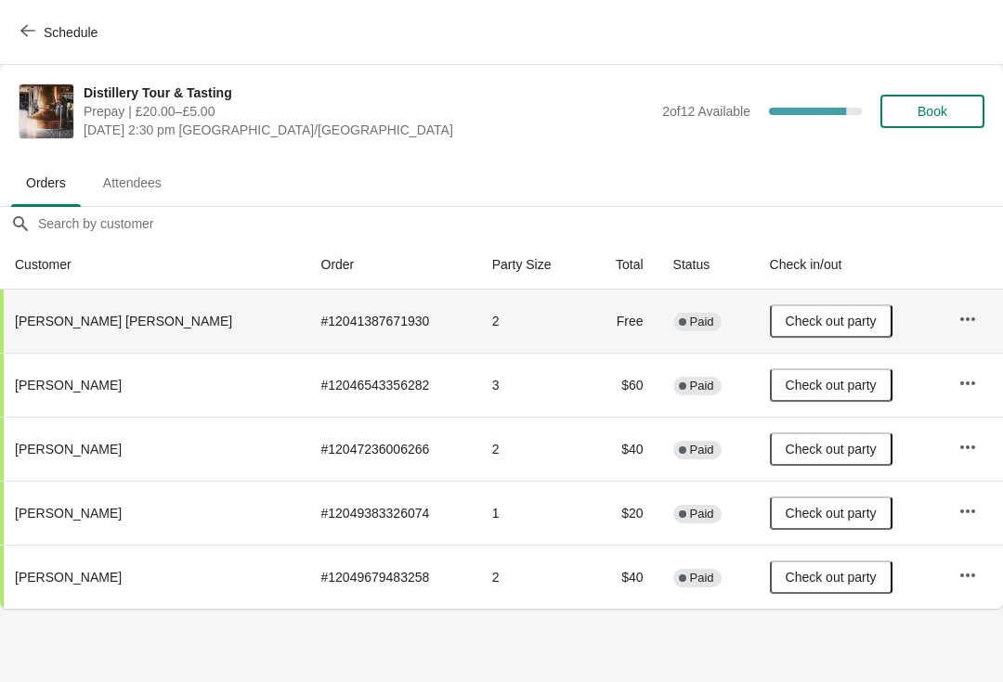
click at [28, 16] on button "Schedule" at bounding box center [60, 32] width 103 height 33
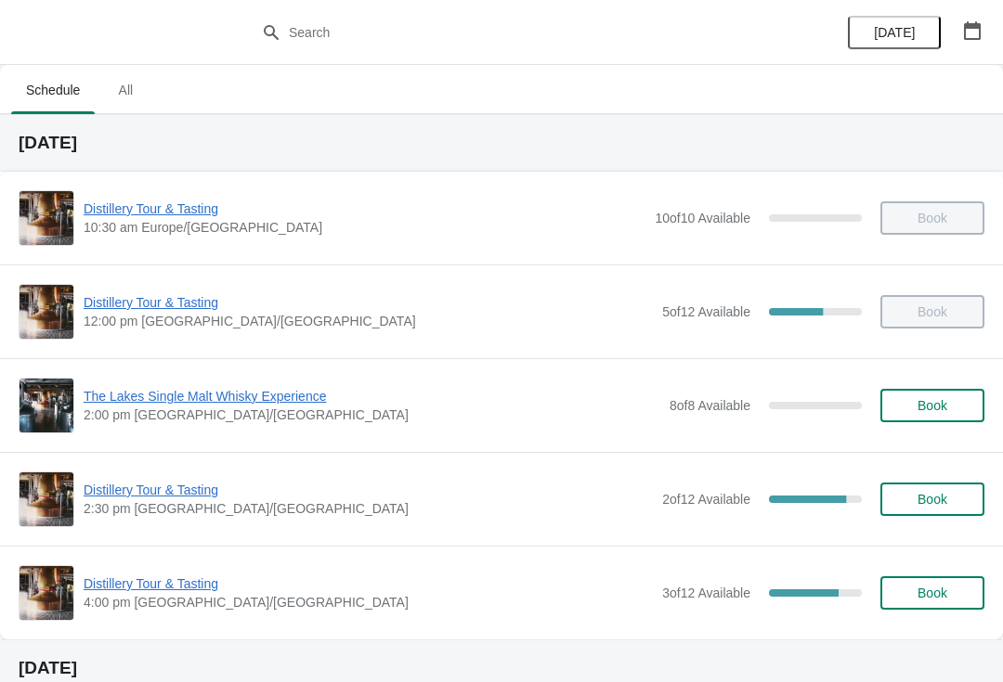
click at [140, 569] on div "Distillery Tour & Tasting 4:00 pm Europe/[GEOGRAPHIC_DATA] 3 of 12 Available 75…" at bounding box center [502, 593] width 966 height 56
click at [153, 569] on div "Distillery Tour & Tasting 4:00 pm Europe/London 3 of 12 Available 75 % Book" at bounding box center [502, 593] width 966 height 56
click at [158, 571] on div "Distillery Tour & Tasting 4:00 pm Europe/London 3 of 12 Available 75 % Book" at bounding box center [502, 593] width 966 height 56
click at [138, 592] on span "Distillery Tour & Tasting" at bounding box center [368, 584] width 569 height 19
click at [186, 492] on span "Distillery Tour & Tasting" at bounding box center [368, 490] width 569 height 19
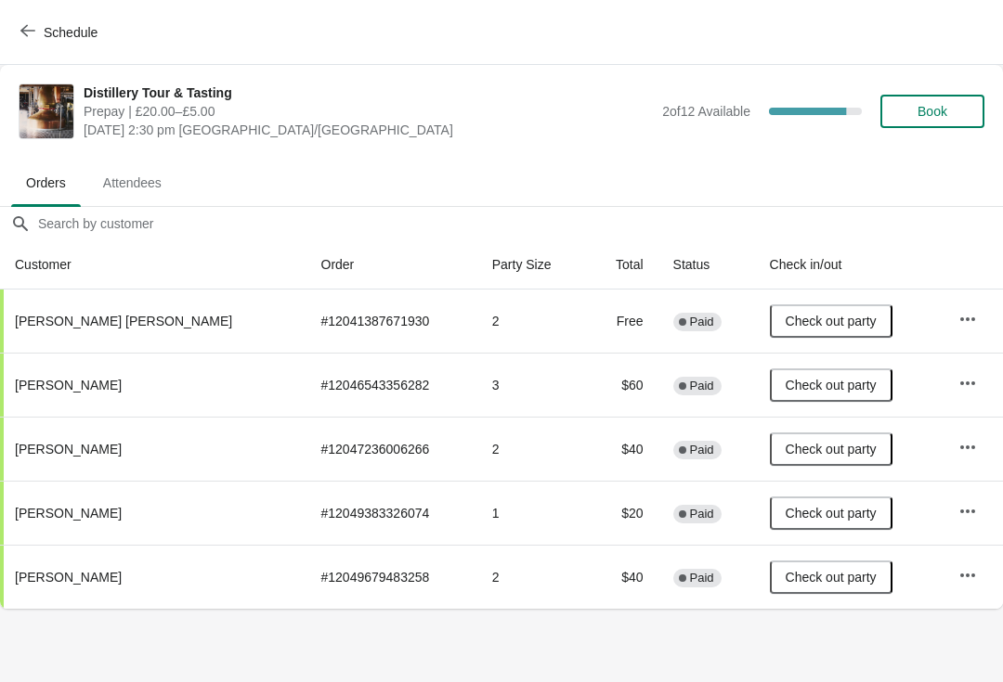
click at [934, 110] on span "Book" at bounding box center [932, 111] width 30 height 15
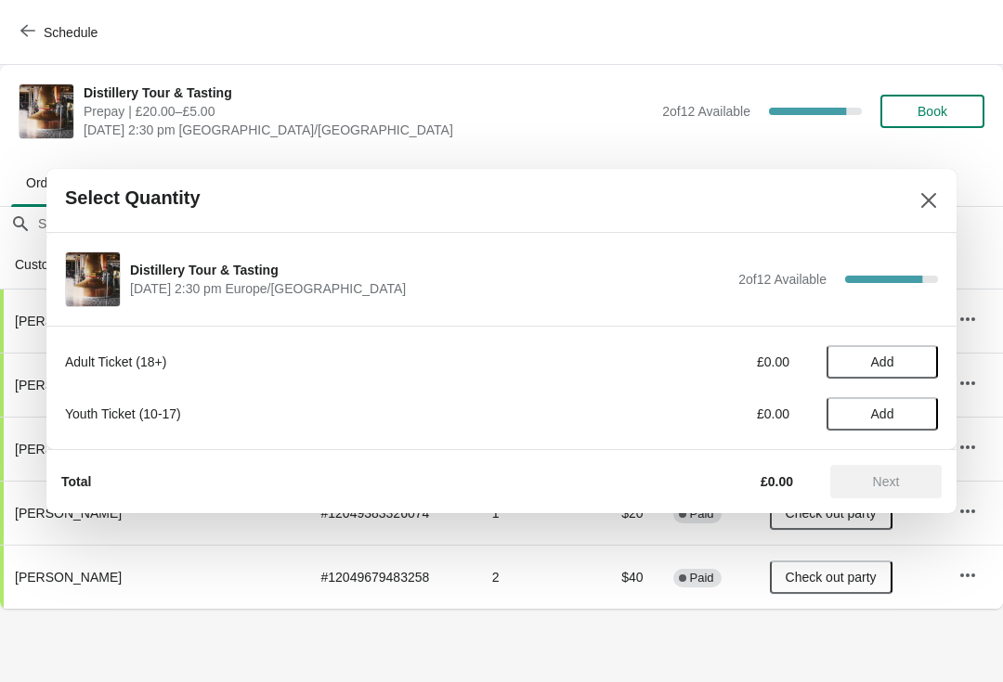
click at [896, 357] on span "Add" at bounding box center [882, 362] width 78 height 15
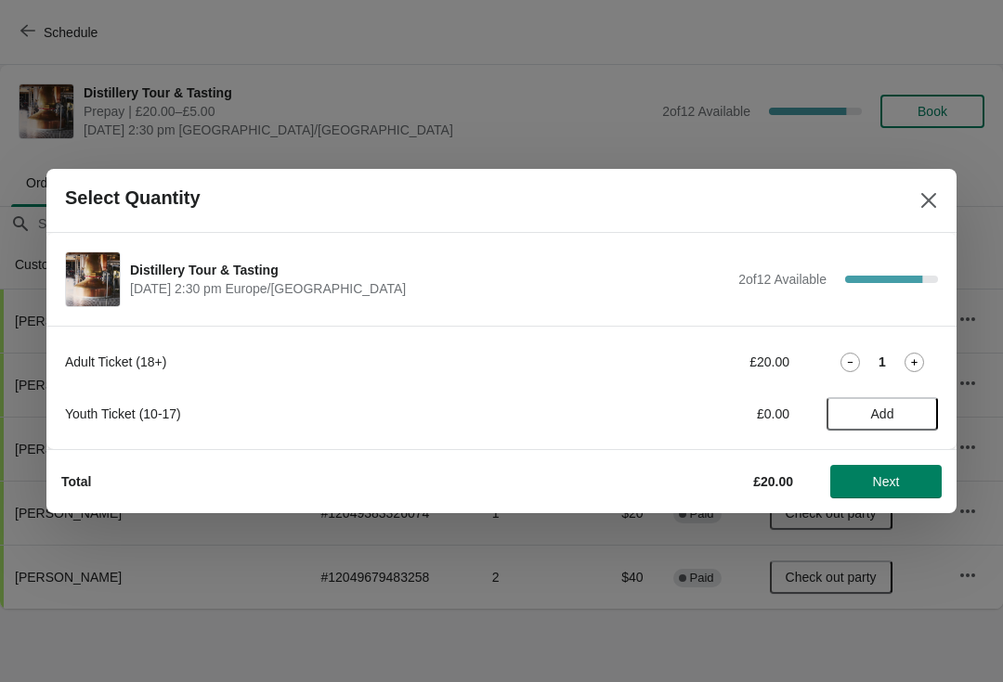
click at [896, 474] on span "Next" at bounding box center [886, 481] width 27 height 15
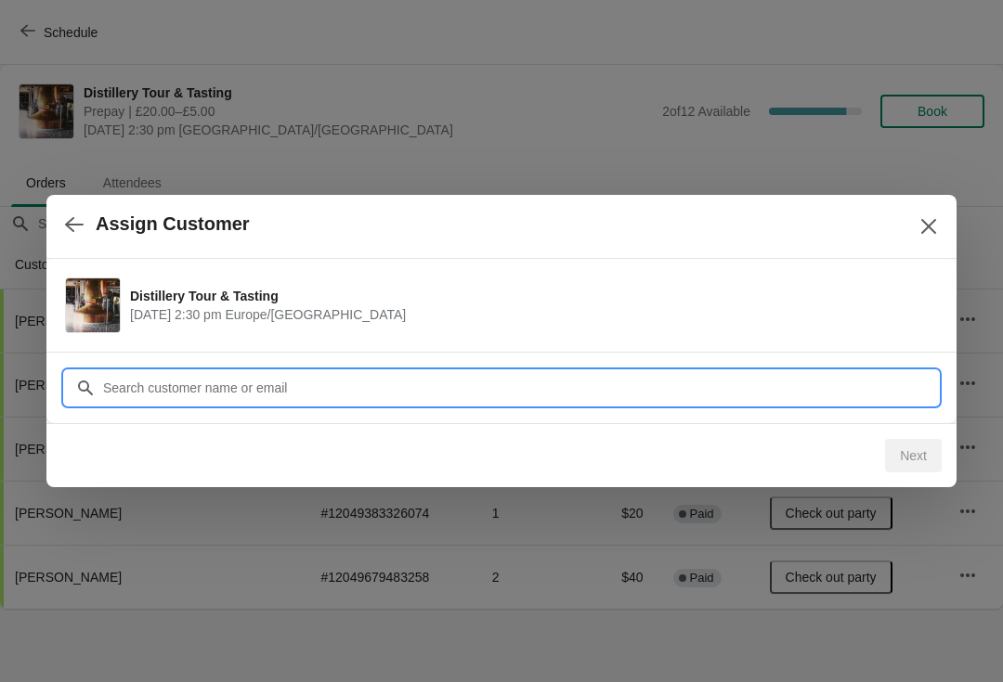
click at [285, 384] on input "Customer" at bounding box center [520, 387] width 836 height 33
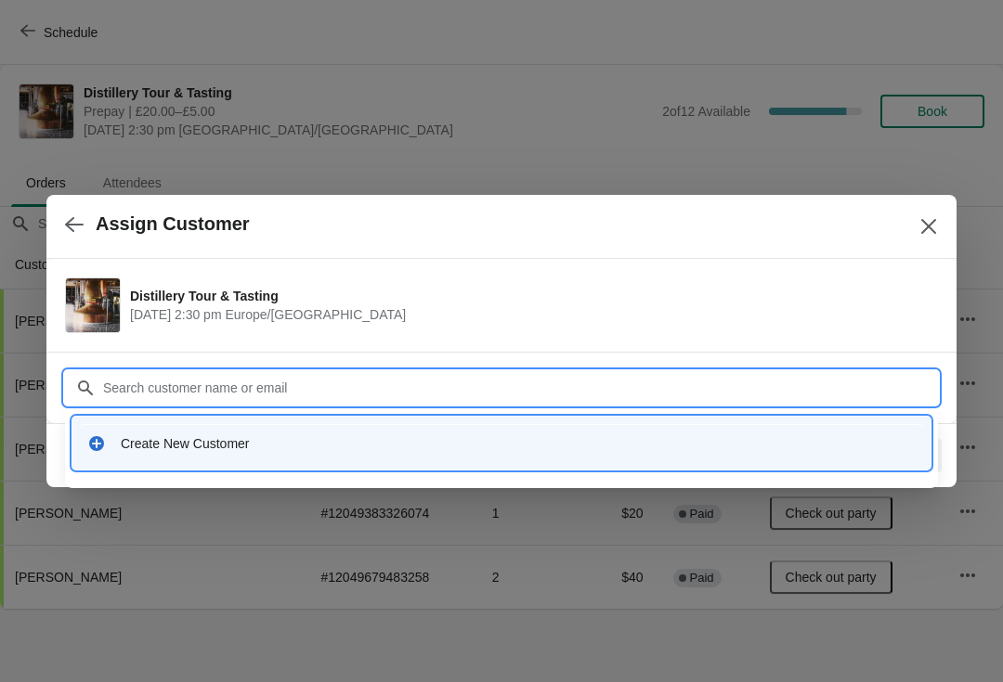
click at [159, 448] on div "Create New Customer" at bounding box center [518, 444] width 795 height 19
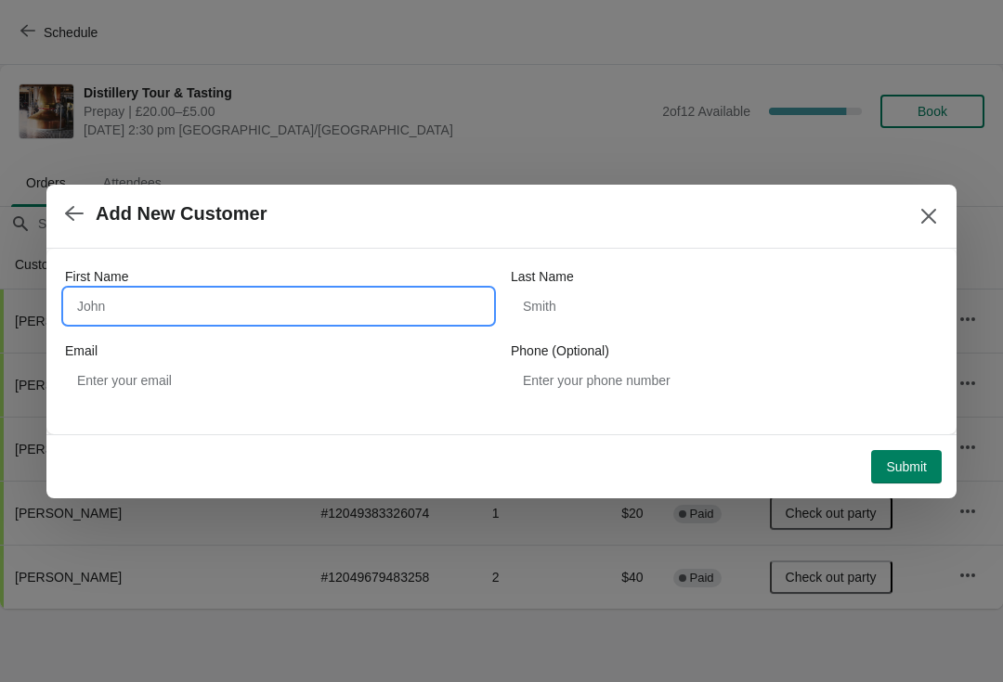
click at [120, 305] on input "First Name" at bounding box center [278, 306] width 427 height 33
type input "Ross"
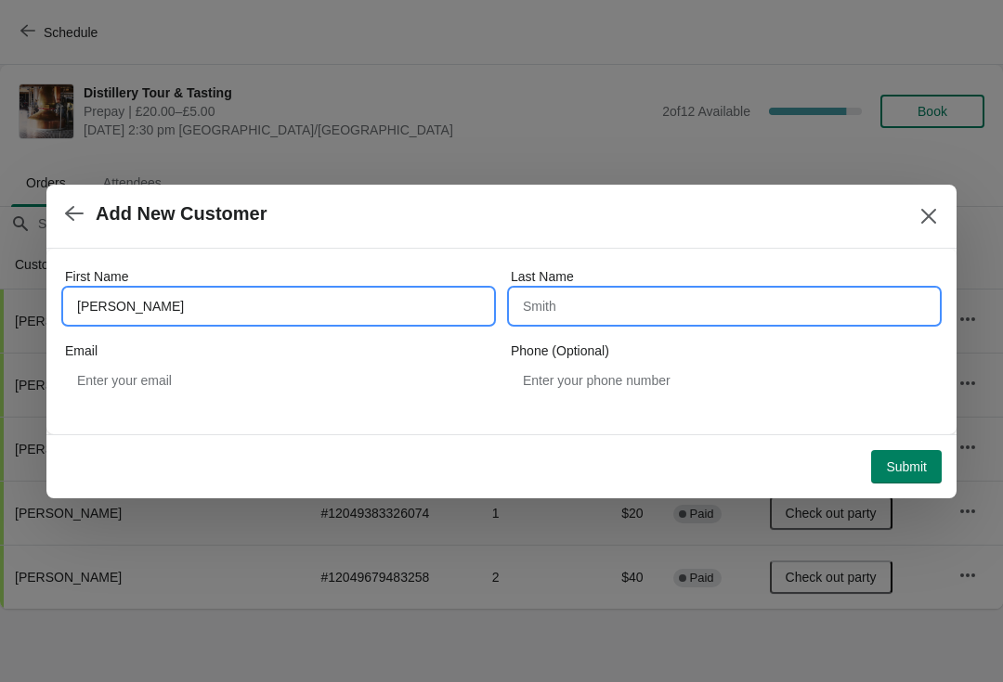
click at [588, 310] on input "Last Name" at bounding box center [724, 306] width 427 height 33
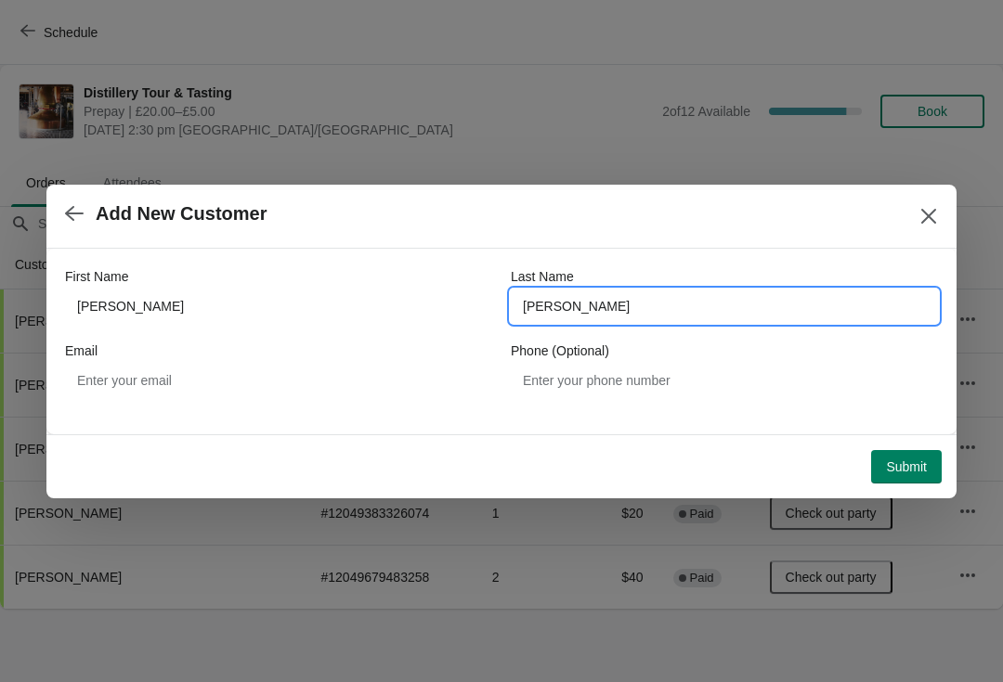
type input "Stickland"
click at [910, 472] on span "Submit" at bounding box center [906, 467] width 41 height 15
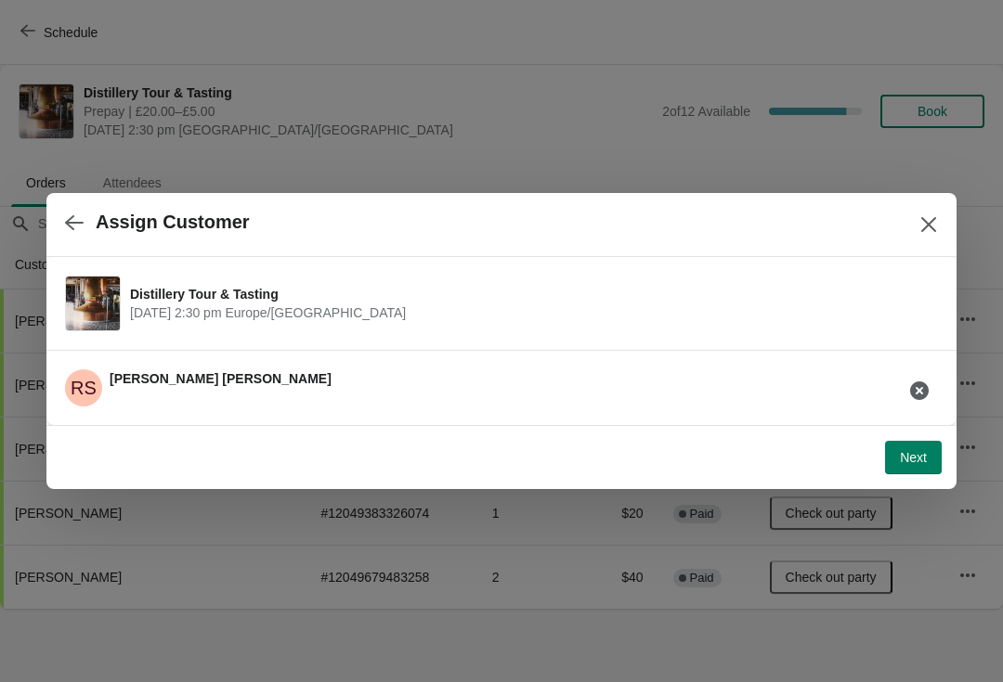
click at [913, 463] on span "Next" at bounding box center [913, 457] width 27 height 15
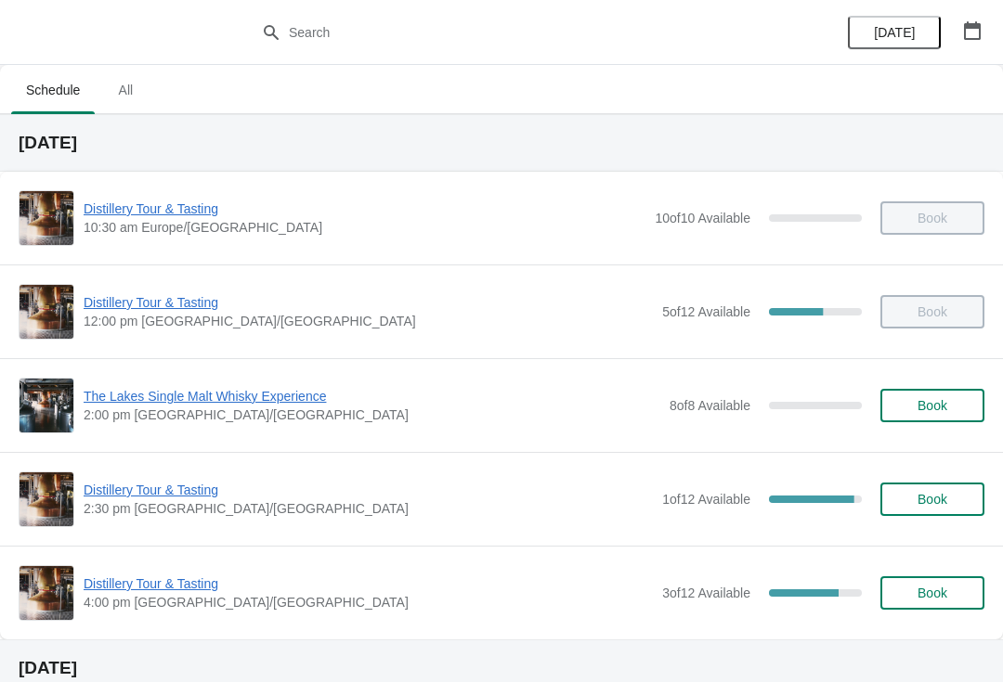
click at [924, 492] on span "Book" at bounding box center [932, 499] width 30 height 15
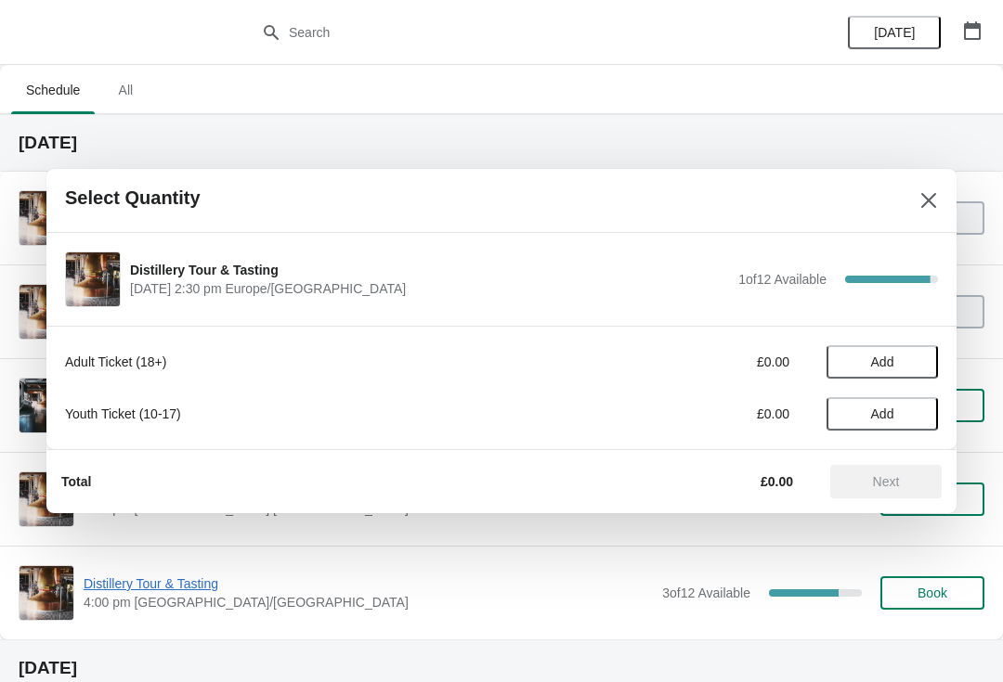
click at [907, 356] on span "Add" at bounding box center [882, 362] width 78 height 15
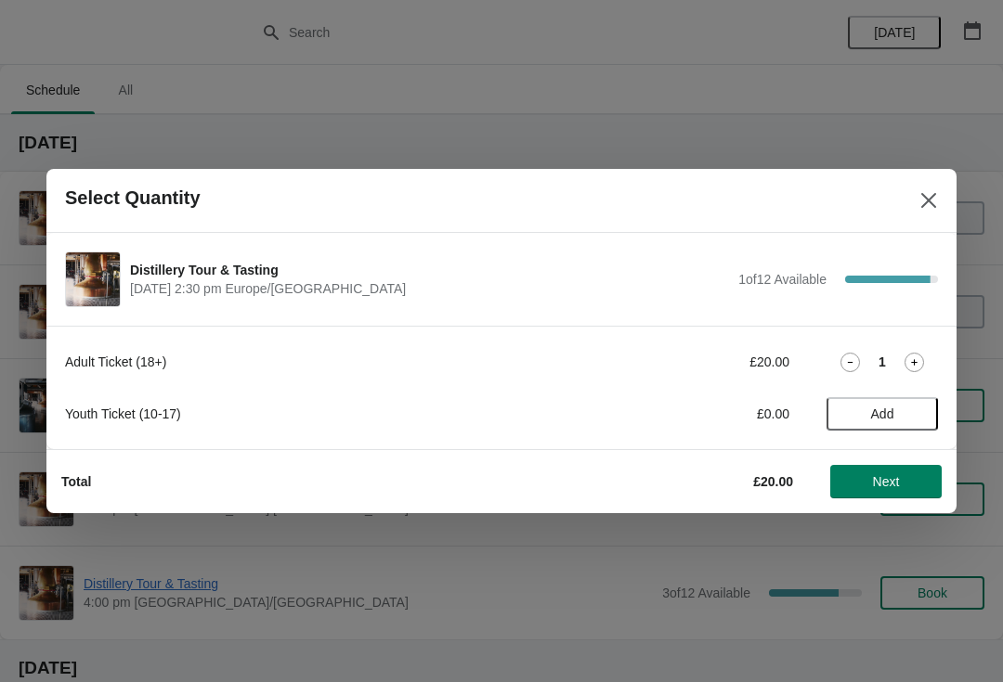
click at [907, 362] on icon at bounding box center [913, 362] width 19 height 19
click at [884, 479] on span "Next" at bounding box center [886, 481] width 27 height 15
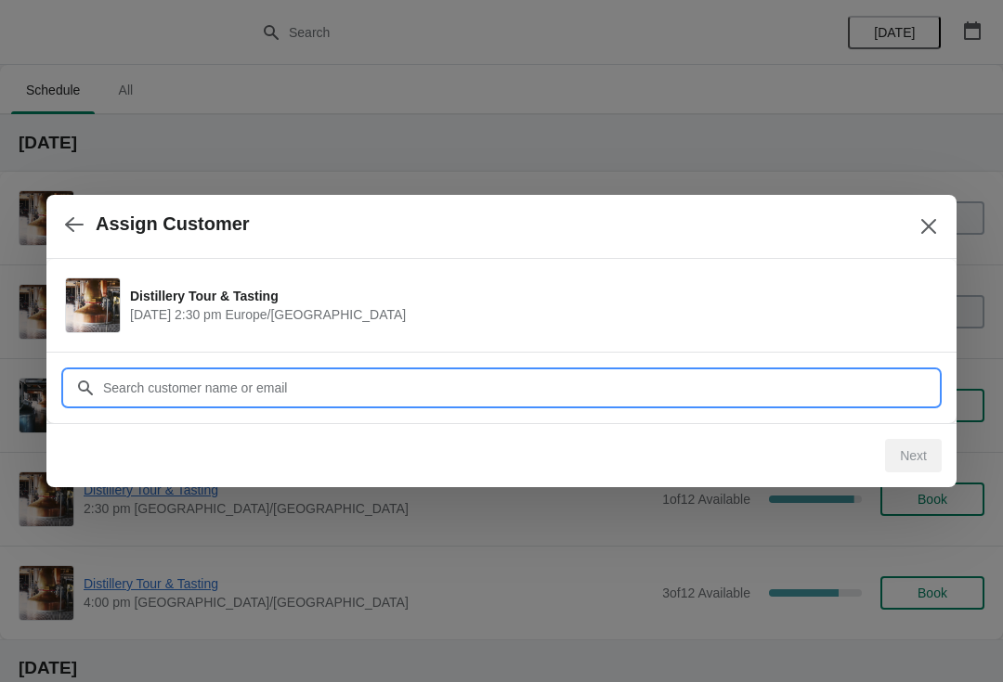
click at [241, 386] on input "Customer" at bounding box center [520, 387] width 836 height 33
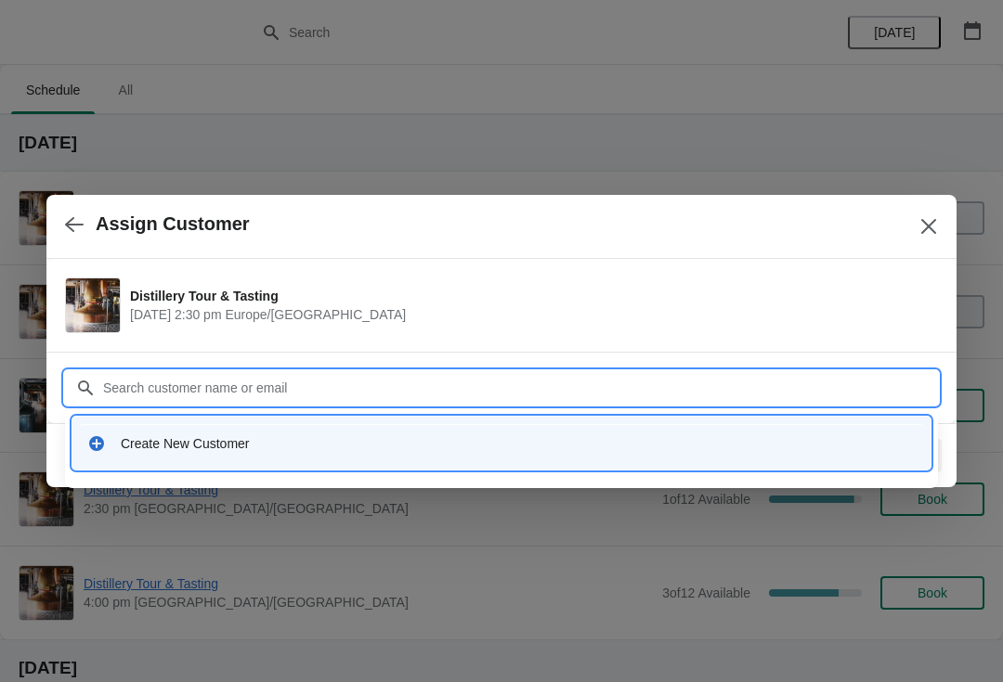
click at [231, 441] on div "Create New Customer" at bounding box center [518, 444] width 795 height 19
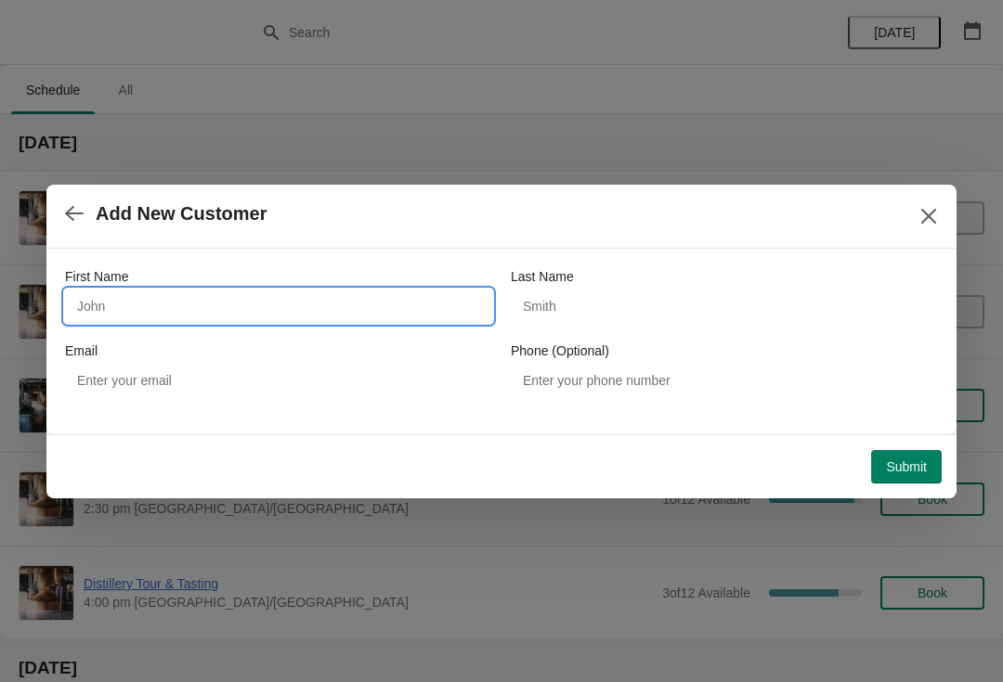
click at [214, 301] on input "First Name" at bounding box center [278, 306] width 427 height 33
type input "John"
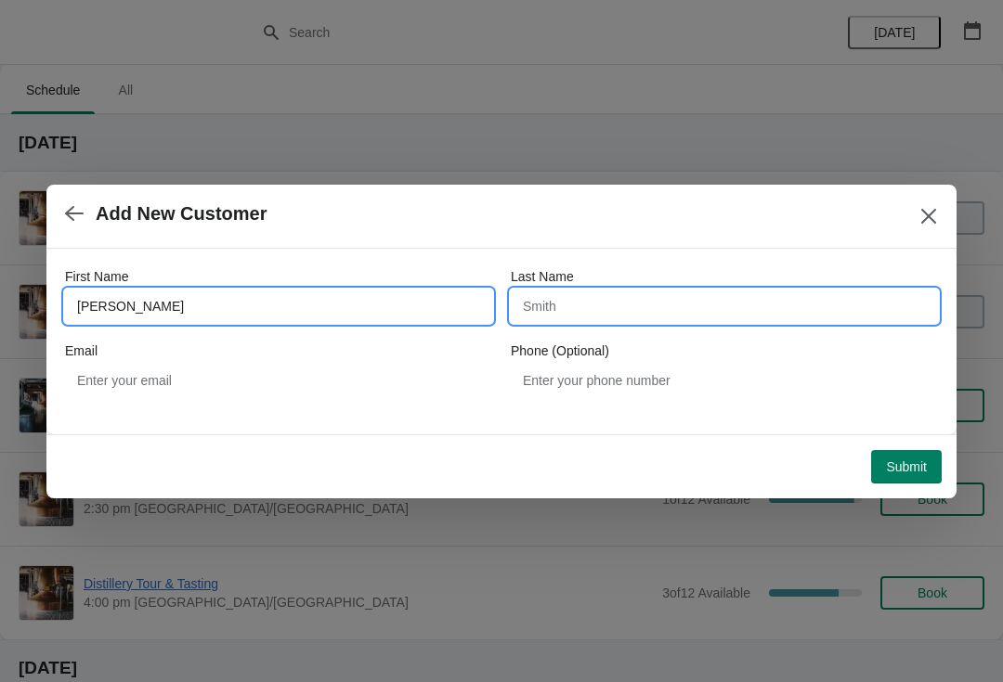
click at [546, 303] on input "Last Name" at bounding box center [724, 306] width 427 height 33
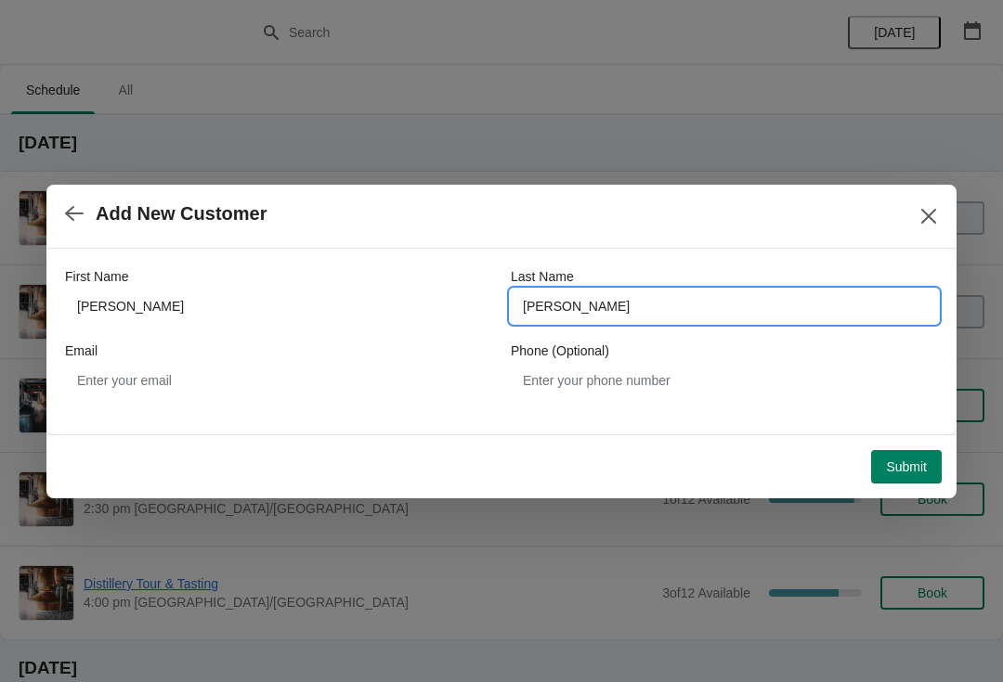
type input "Jones"
click at [907, 462] on span "Submit" at bounding box center [906, 467] width 41 height 15
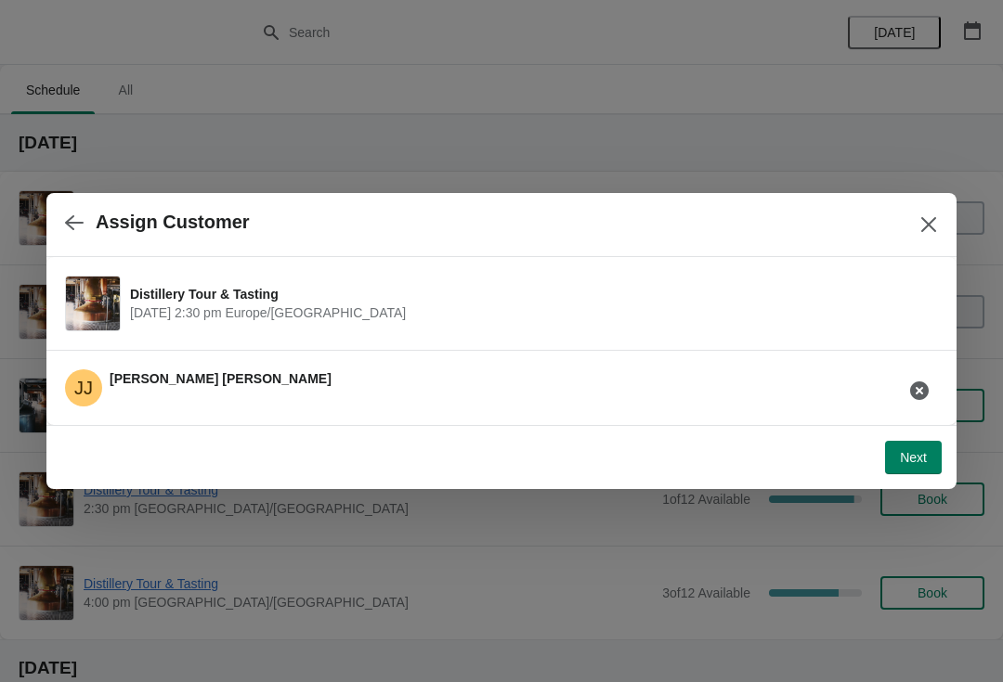
click at [907, 454] on span "Next" at bounding box center [913, 457] width 27 height 15
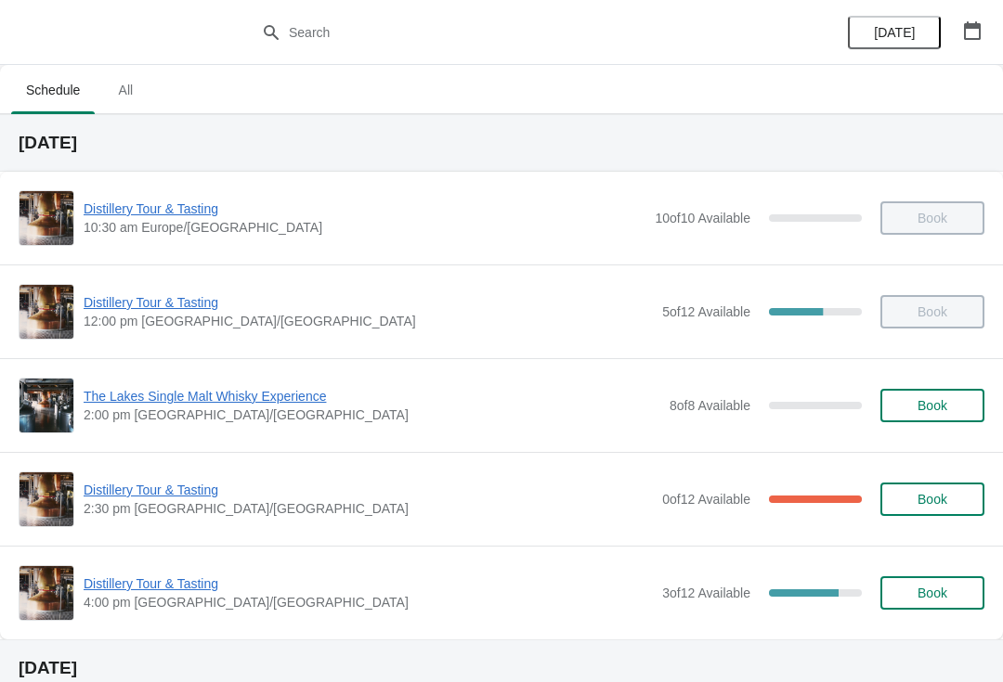
click at [151, 493] on span "Distillery Tour & Tasting" at bounding box center [368, 490] width 569 height 19
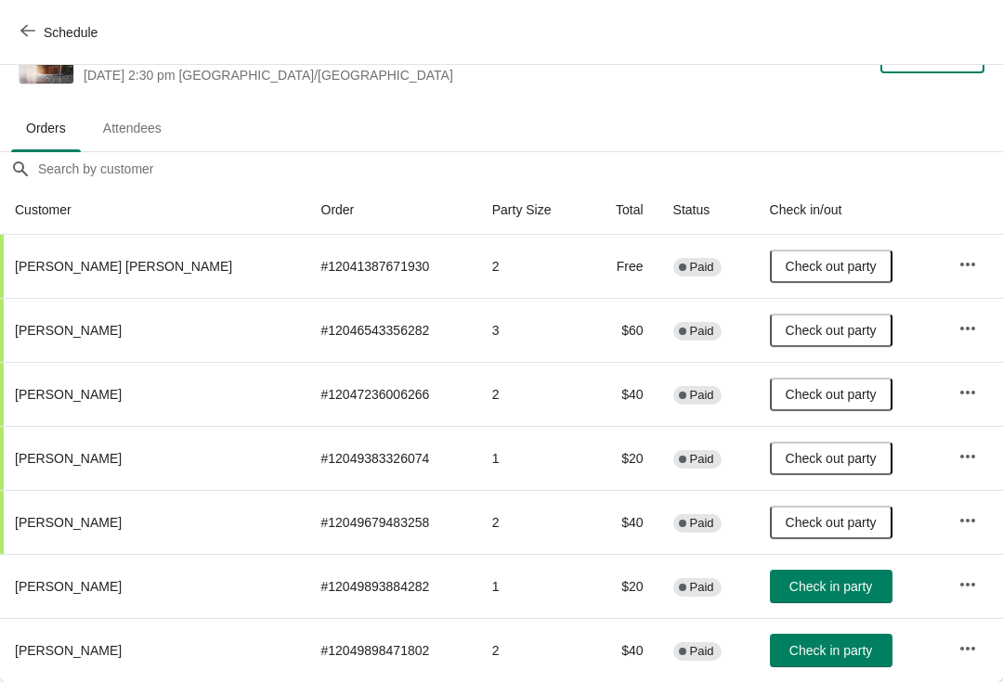
scroll to position [55, 0]
click at [806, 581] on span "Check in party" at bounding box center [830, 586] width 83 height 15
